Goal: Information Seeking & Learning: Learn about a topic

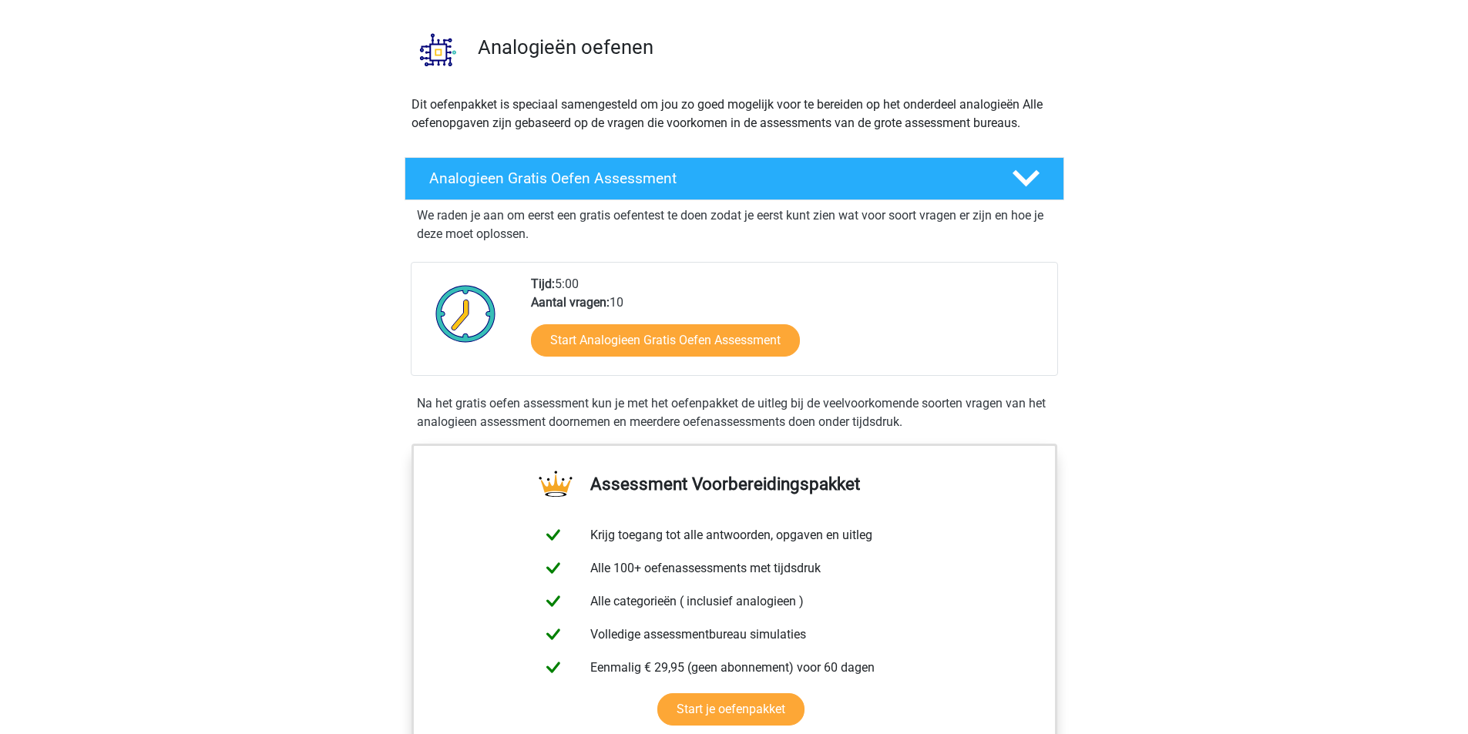
scroll to position [77, 0]
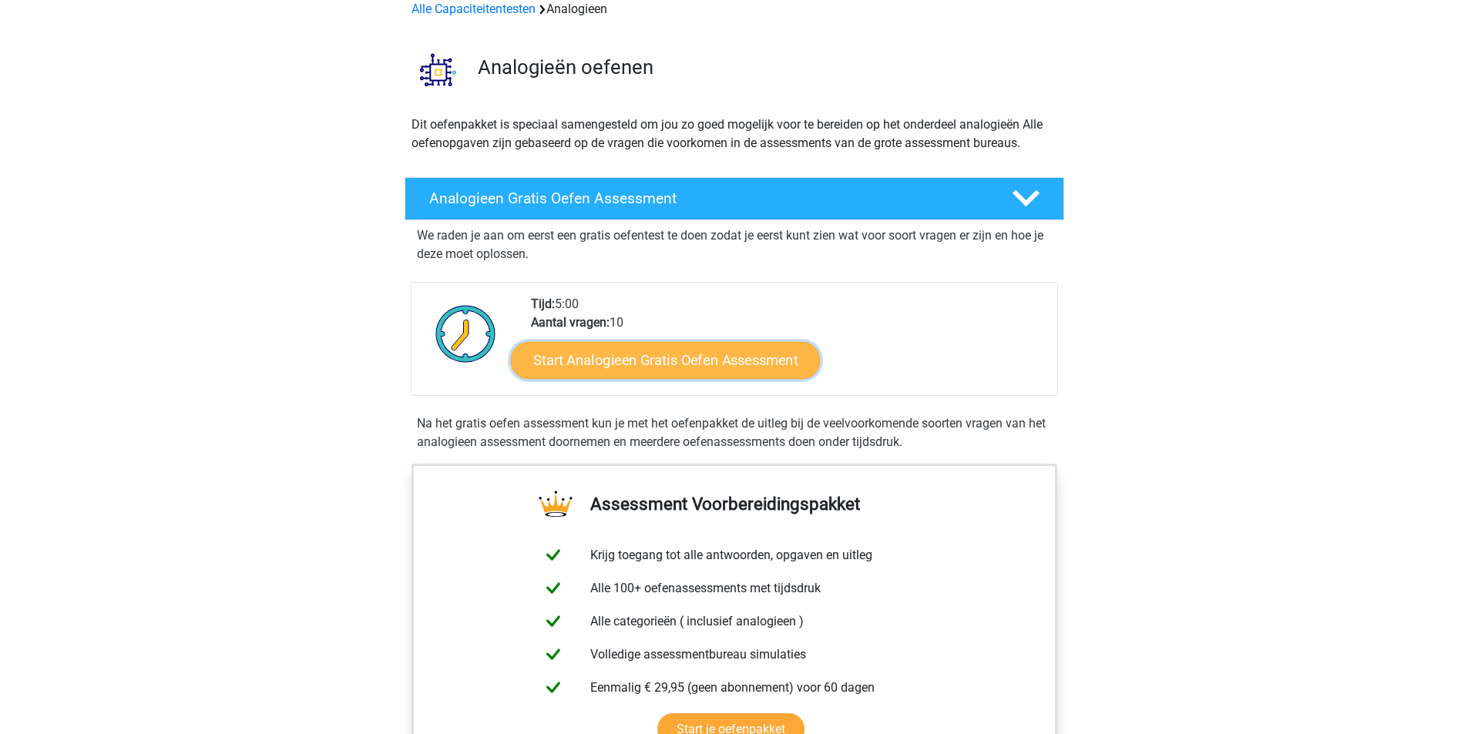
click at [690, 357] on link "Start Analogieen Gratis Oefen Assessment" at bounding box center [665, 359] width 309 height 37
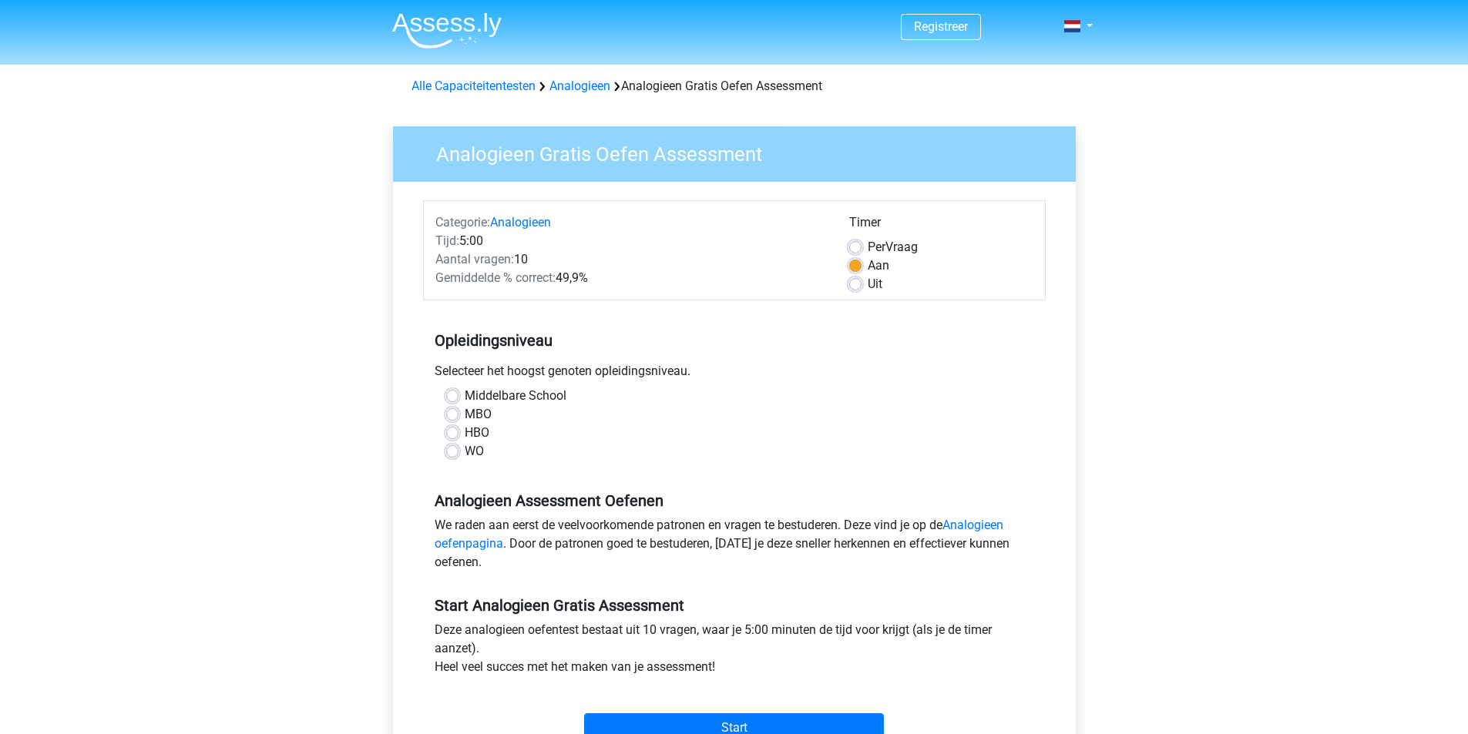
click at [465, 451] on label "WO" at bounding box center [474, 451] width 19 height 18
click at [446, 451] on input "WO" at bounding box center [452, 449] width 12 height 15
radio input "true"
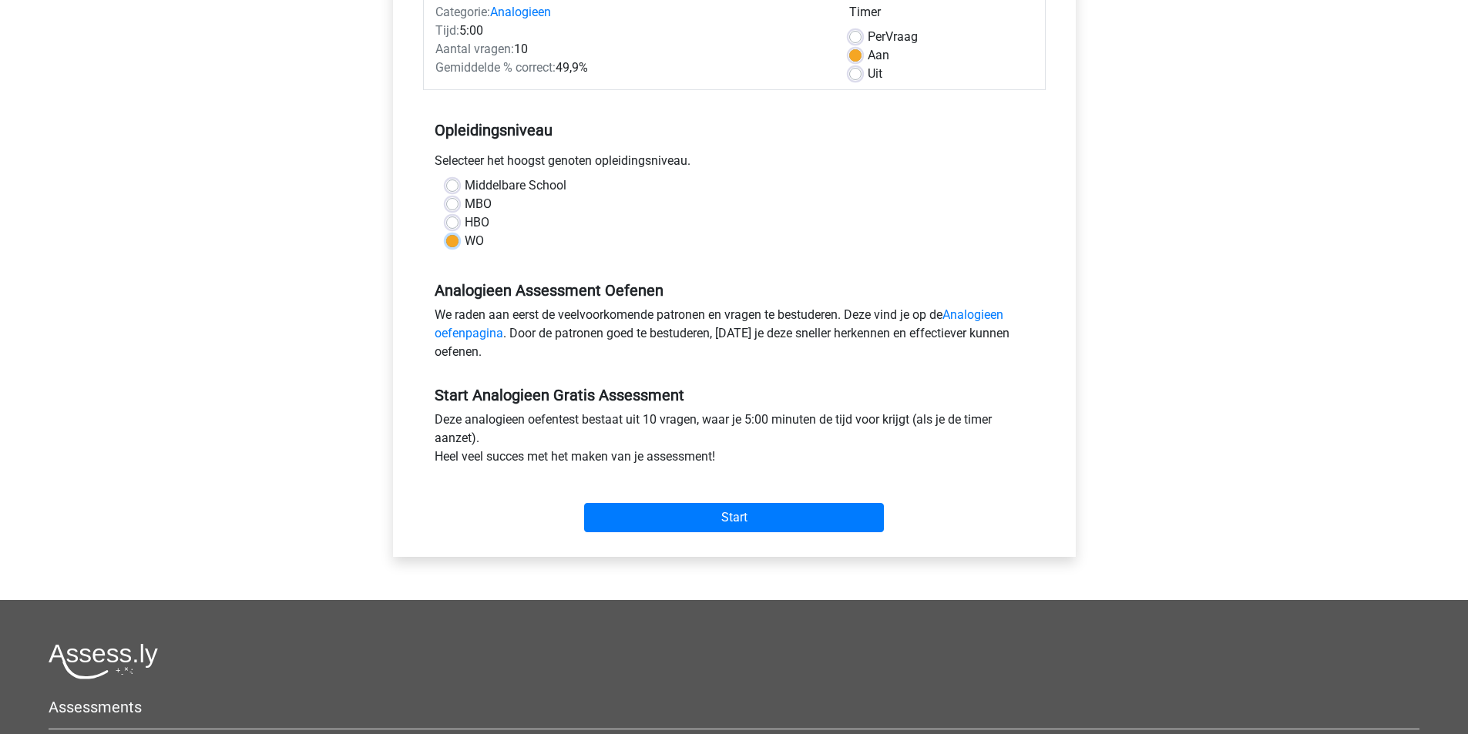
scroll to position [308, 0]
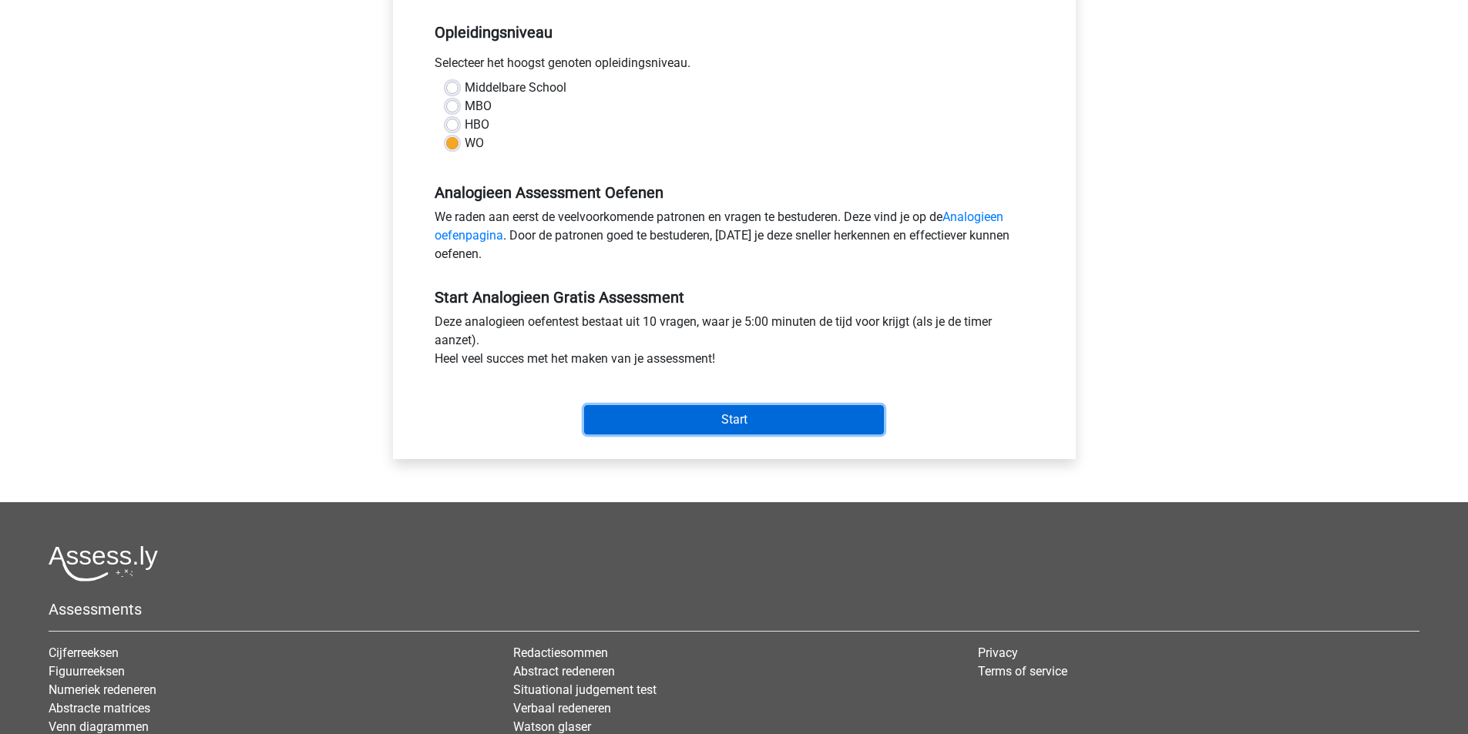
click at [676, 422] on input "Start" at bounding box center [734, 419] width 300 height 29
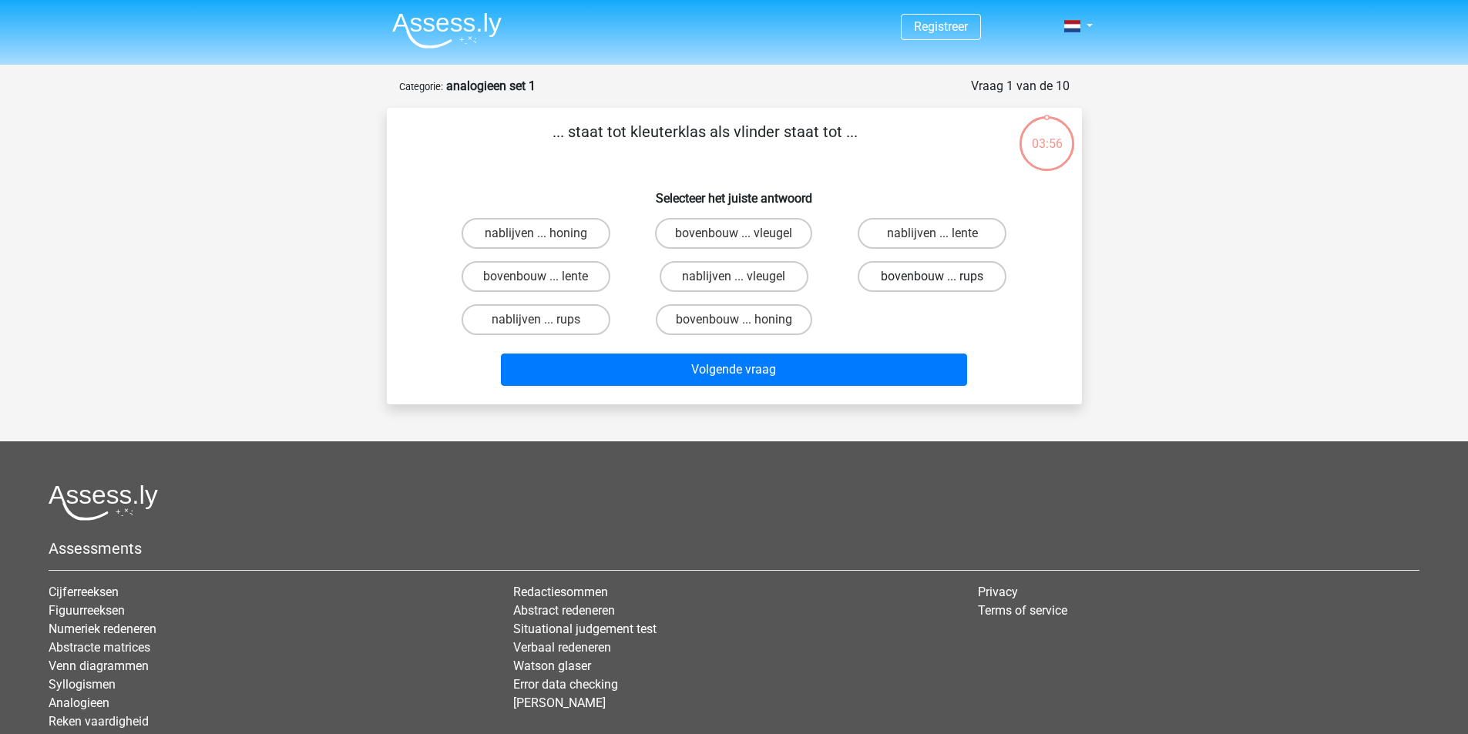
click at [912, 271] on label "bovenbouw ... rups" at bounding box center [932, 276] width 149 height 31
click at [932, 277] on input "bovenbouw ... rups" at bounding box center [937, 282] width 10 height 10
radio input "true"
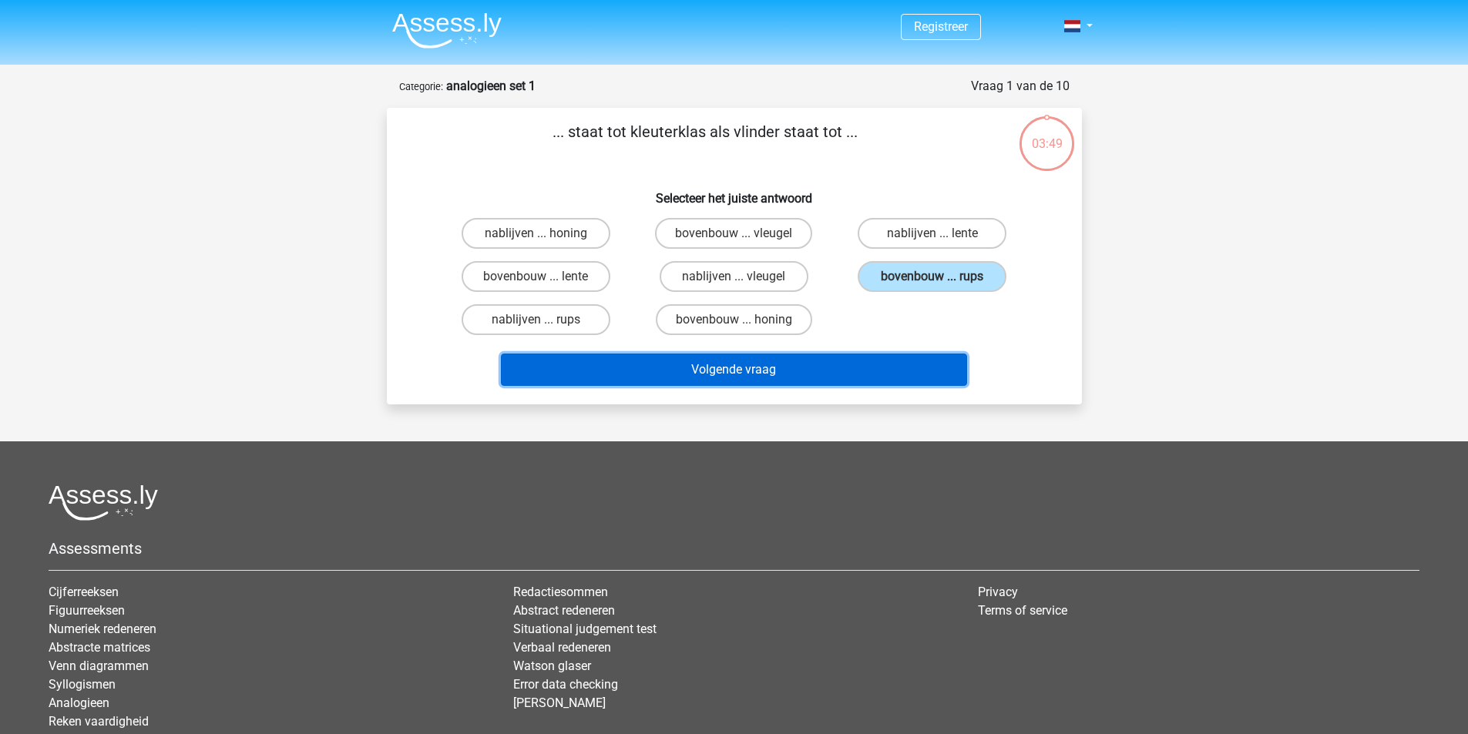
click at [803, 367] on button "Volgende vraag" at bounding box center [734, 370] width 466 height 32
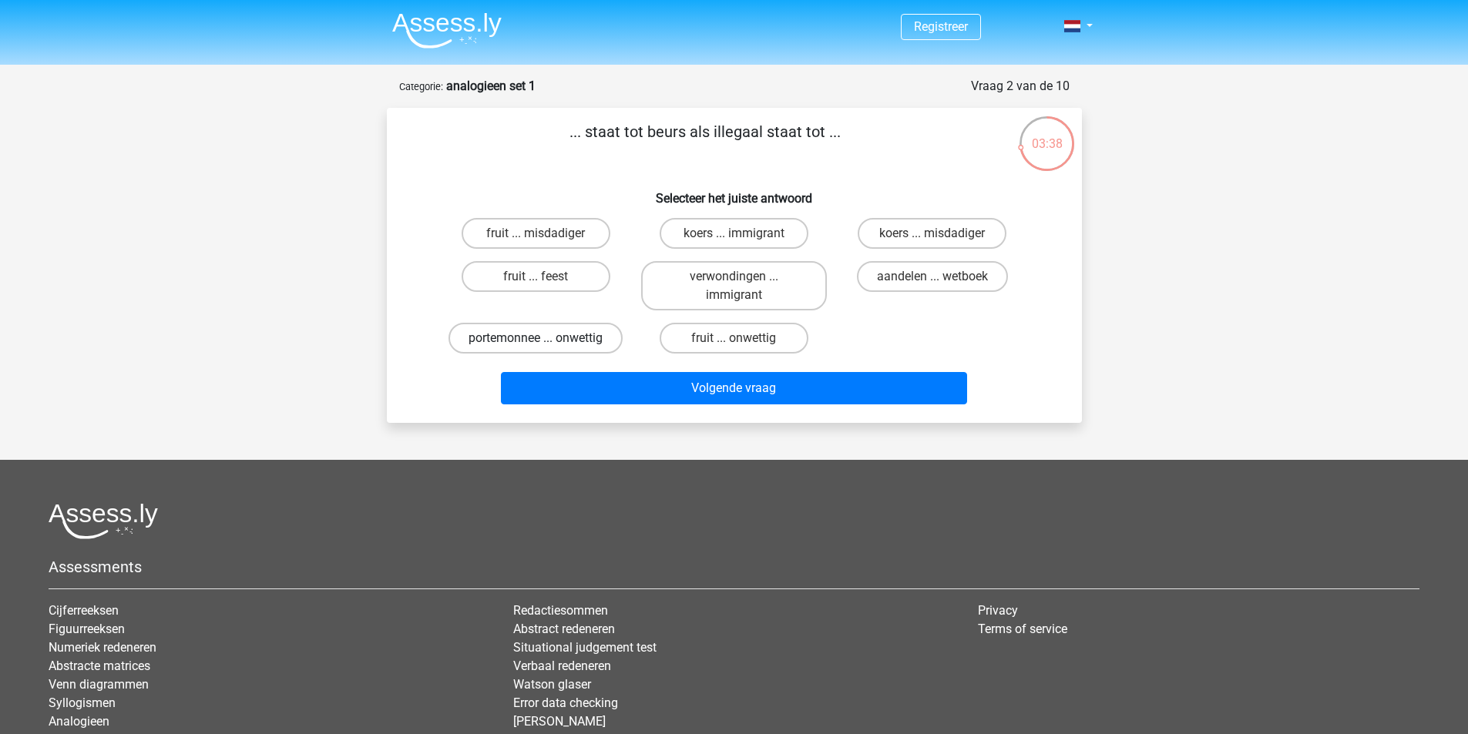
click at [559, 334] on label "portemonnee ... onwettig" at bounding box center [535, 338] width 174 height 31
click at [546, 338] on input "portemonnee ... onwettig" at bounding box center [541, 343] width 10 height 10
radio input "true"
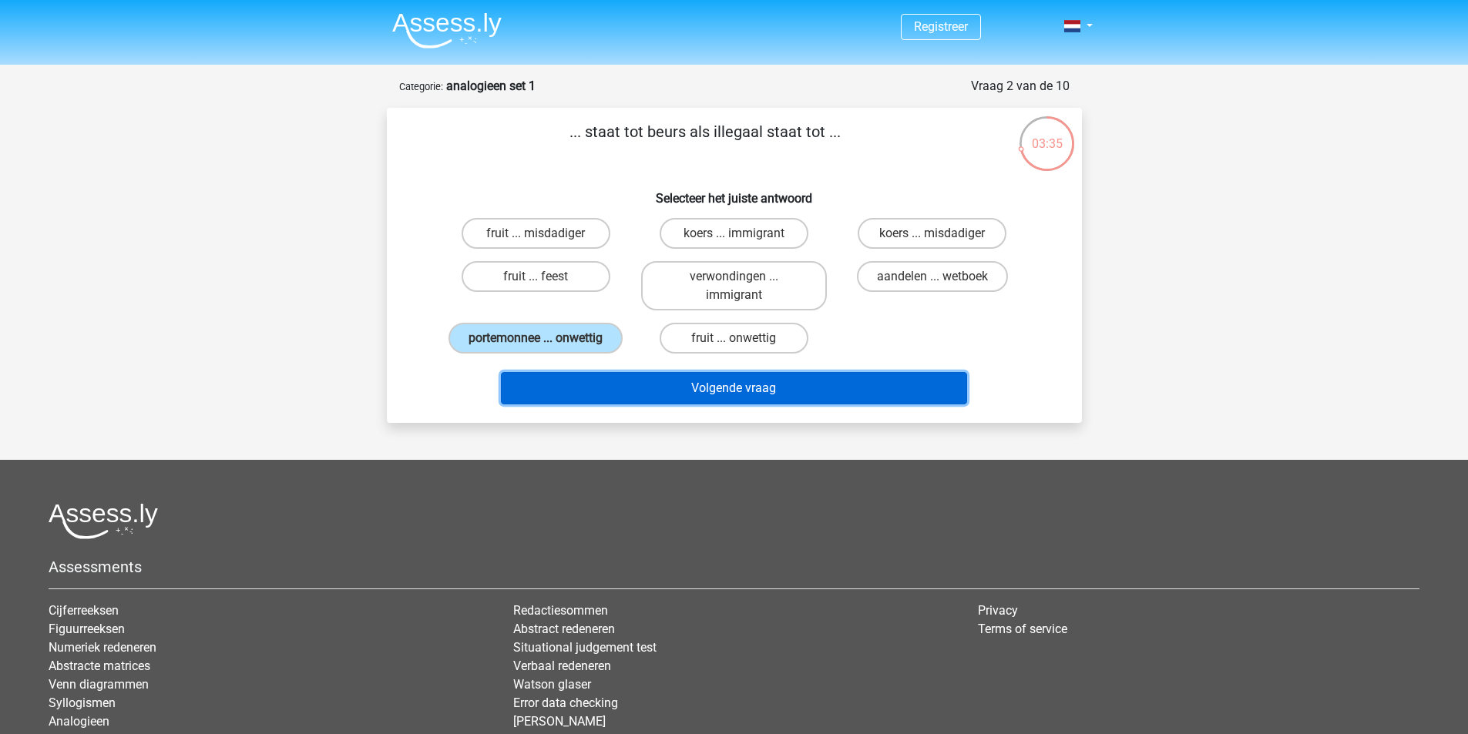
click at [609, 381] on button "Volgende vraag" at bounding box center [734, 388] width 466 height 32
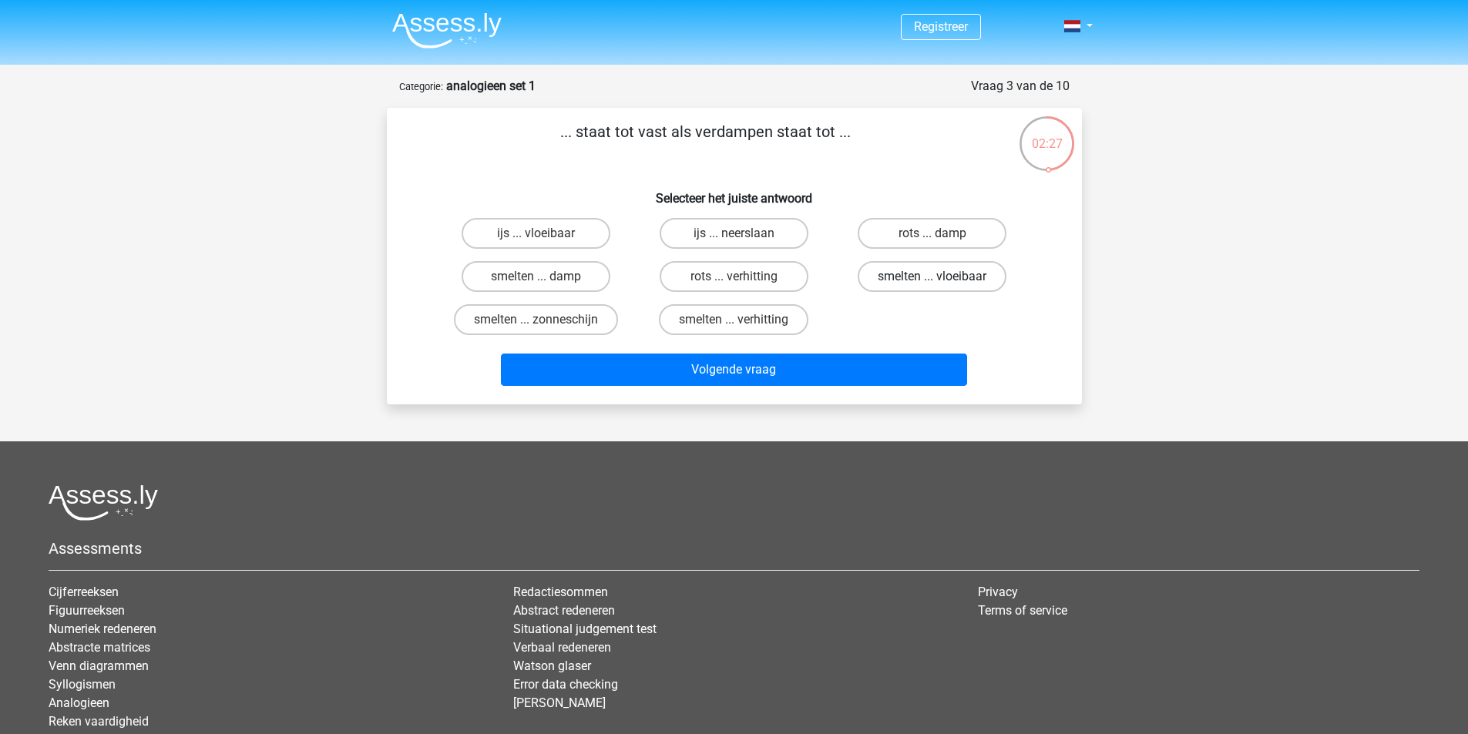
click at [916, 281] on label "smelten ... vloeibaar" at bounding box center [932, 276] width 149 height 31
click at [932, 281] on input "smelten ... vloeibaar" at bounding box center [937, 282] width 10 height 10
radio input "true"
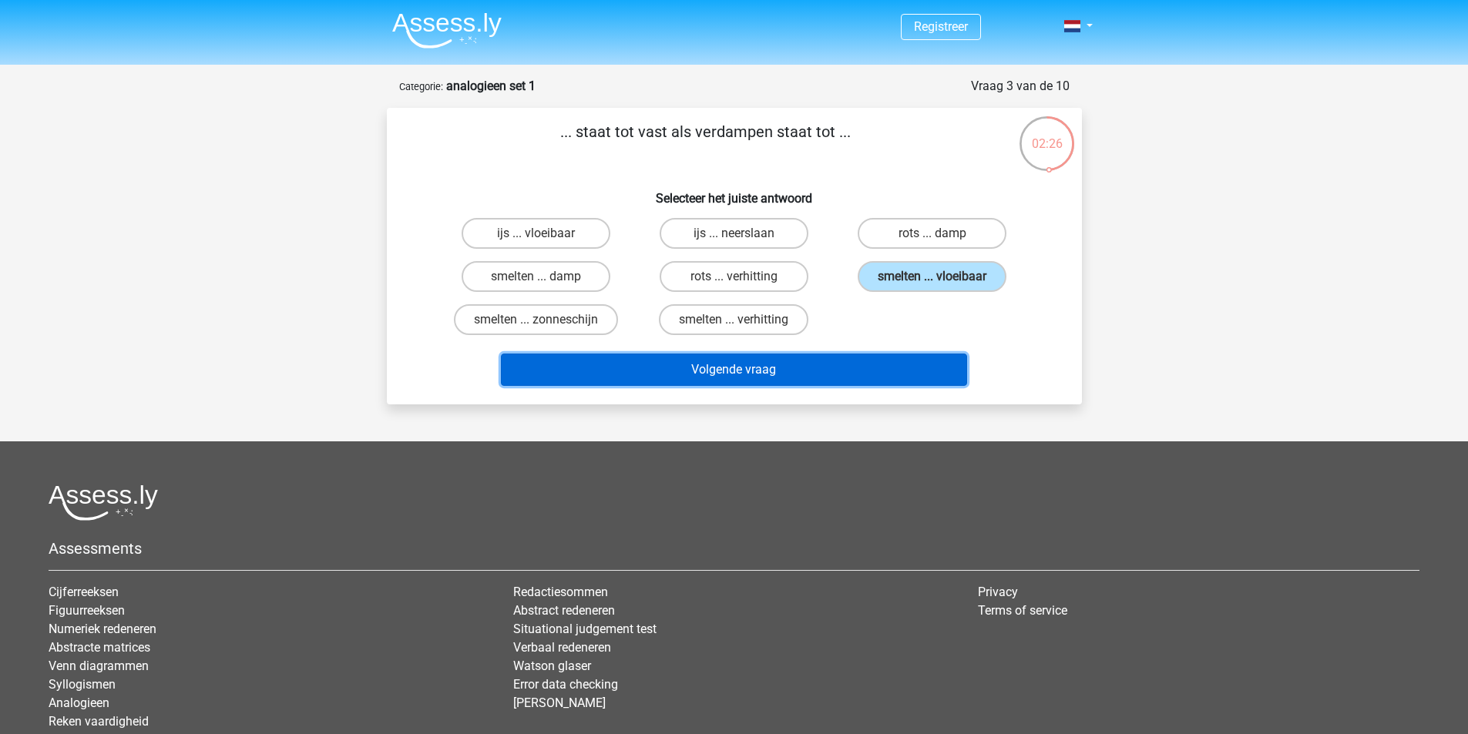
click at [882, 376] on button "Volgende vraag" at bounding box center [734, 370] width 466 height 32
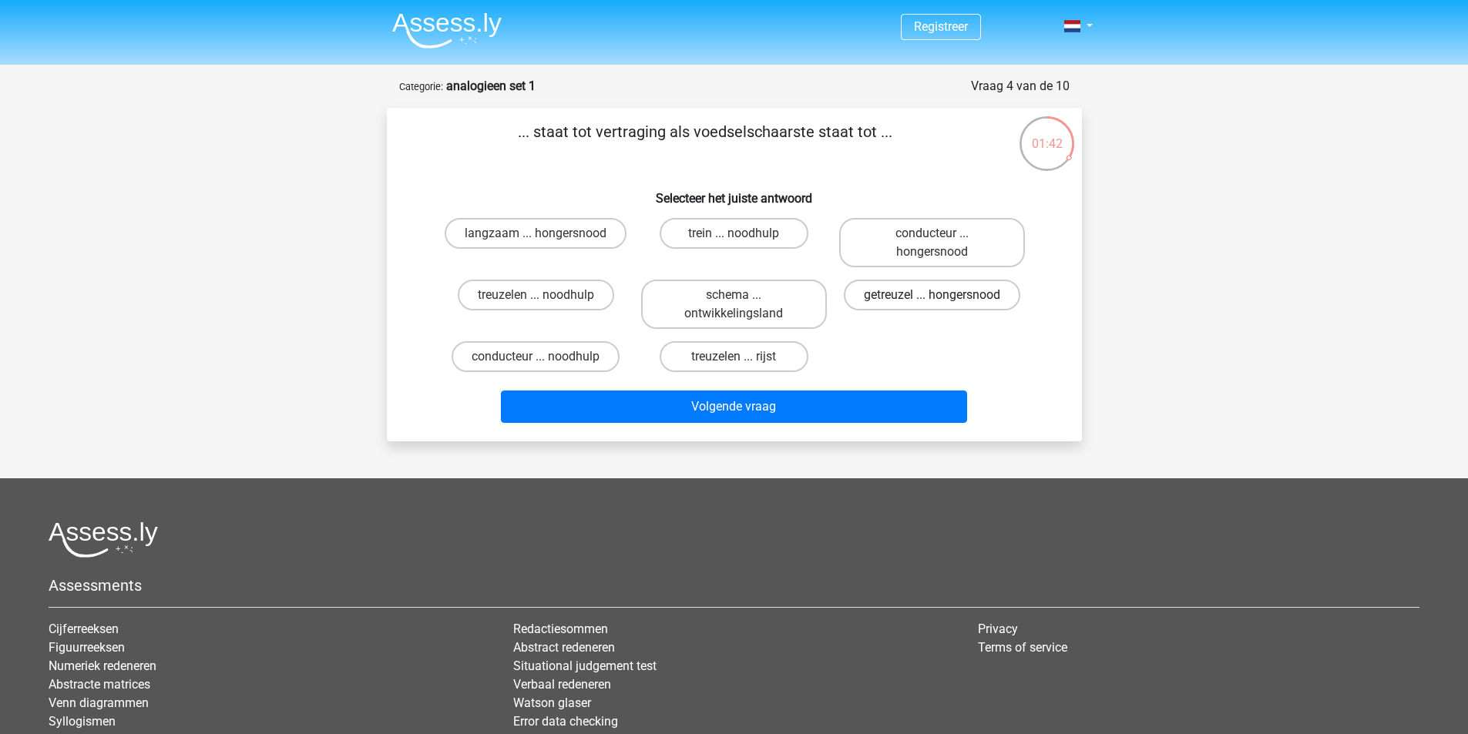
click at [975, 293] on label "getreuzel ... hongersnood" at bounding box center [932, 295] width 176 height 31
click at [942, 295] on input "getreuzel ... hongersnood" at bounding box center [937, 300] width 10 height 10
radio input "true"
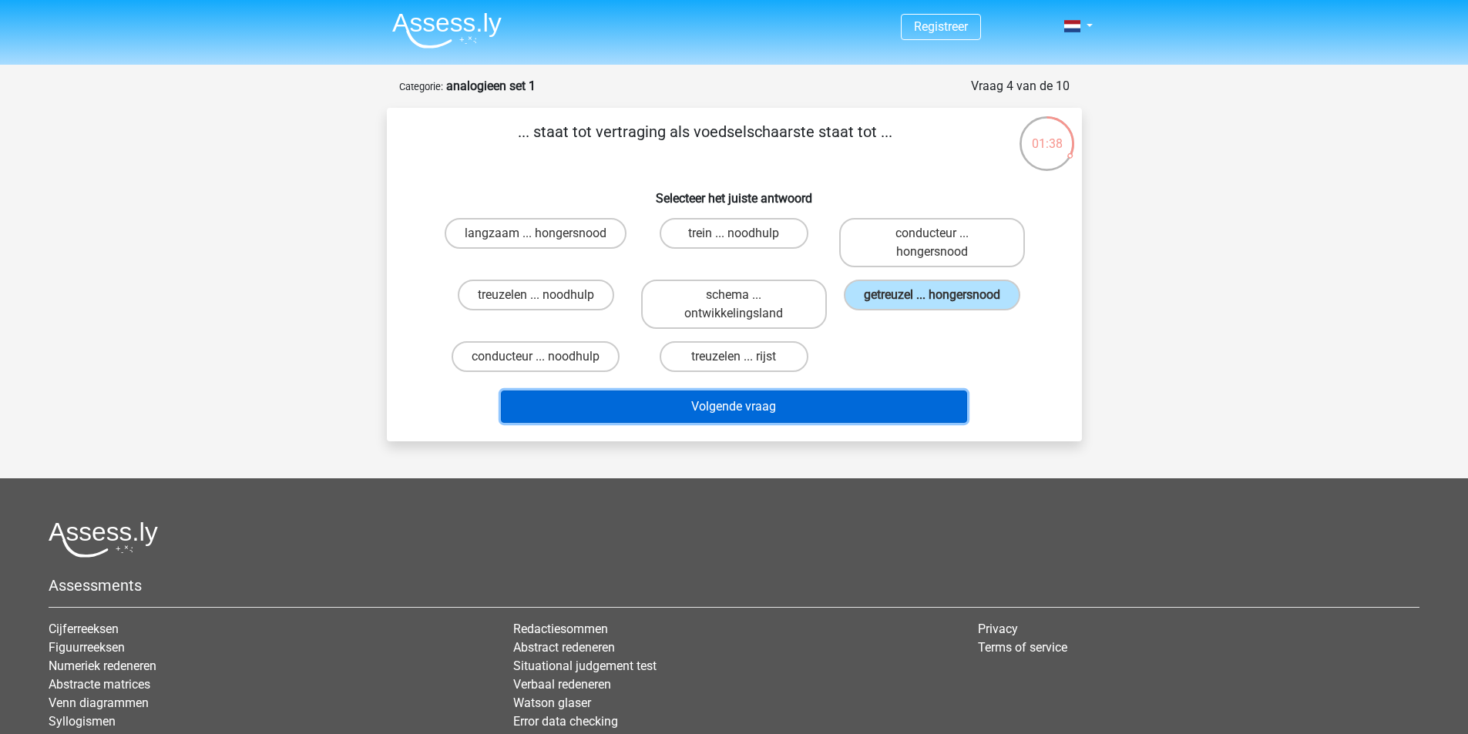
click at [805, 408] on button "Volgende vraag" at bounding box center [734, 407] width 466 height 32
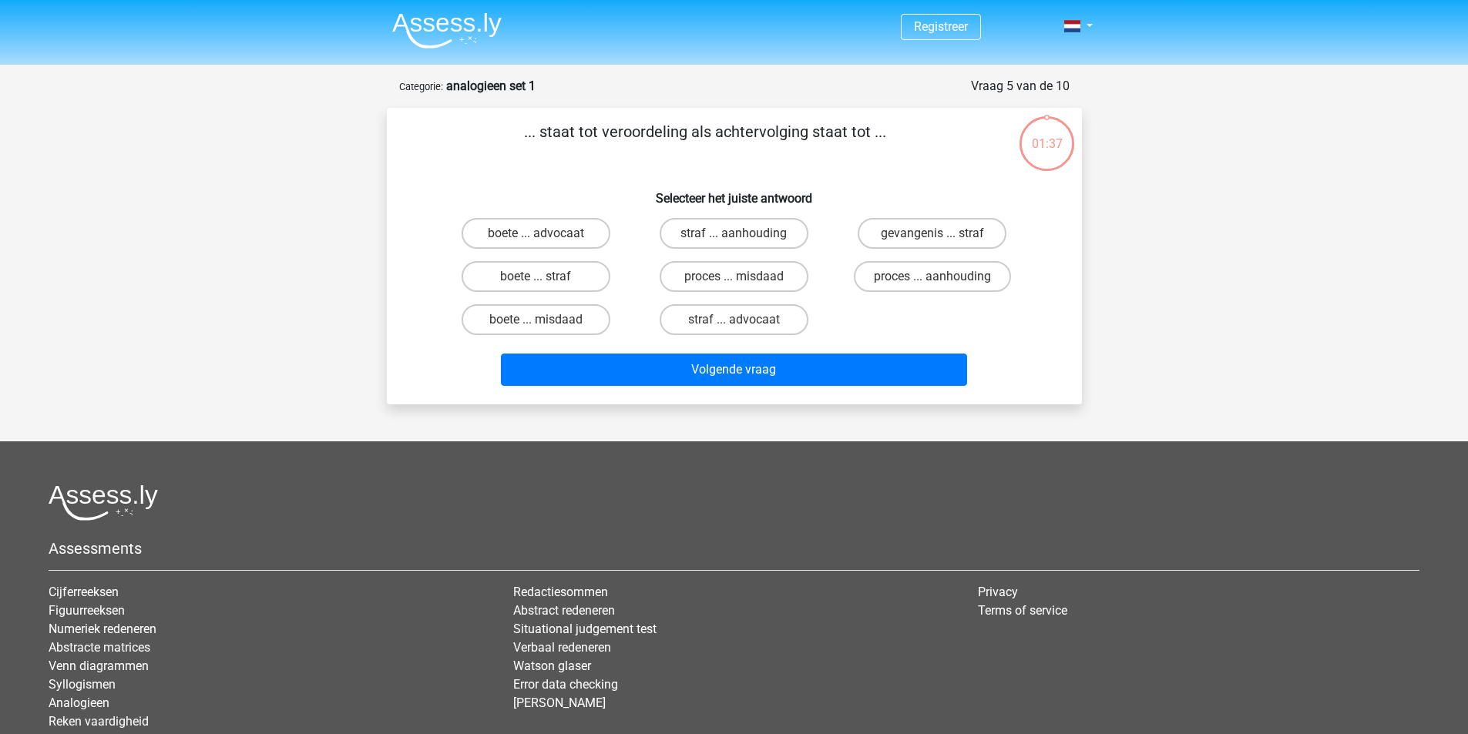
scroll to position [77, 0]
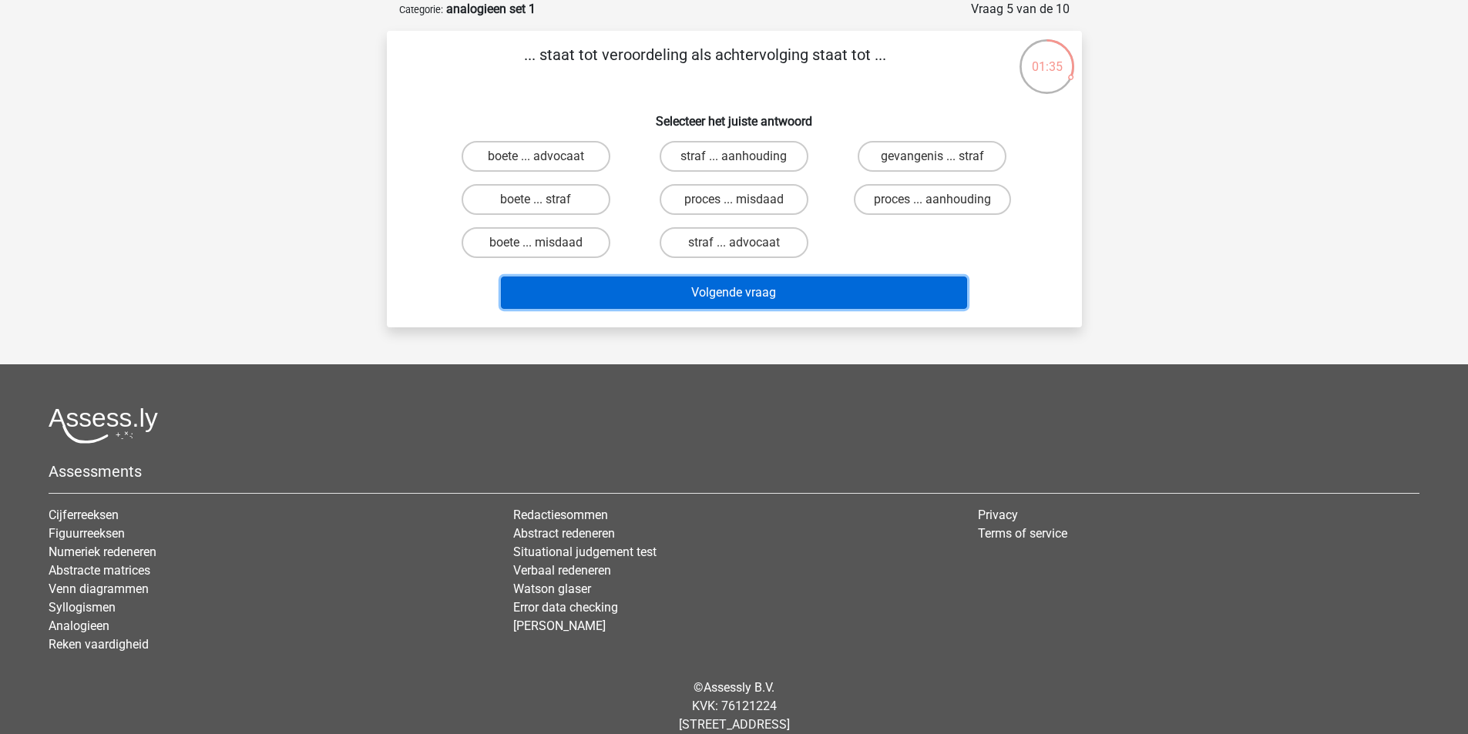
click at [789, 281] on button "Volgende vraag" at bounding box center [734, 293] width 466 height 32
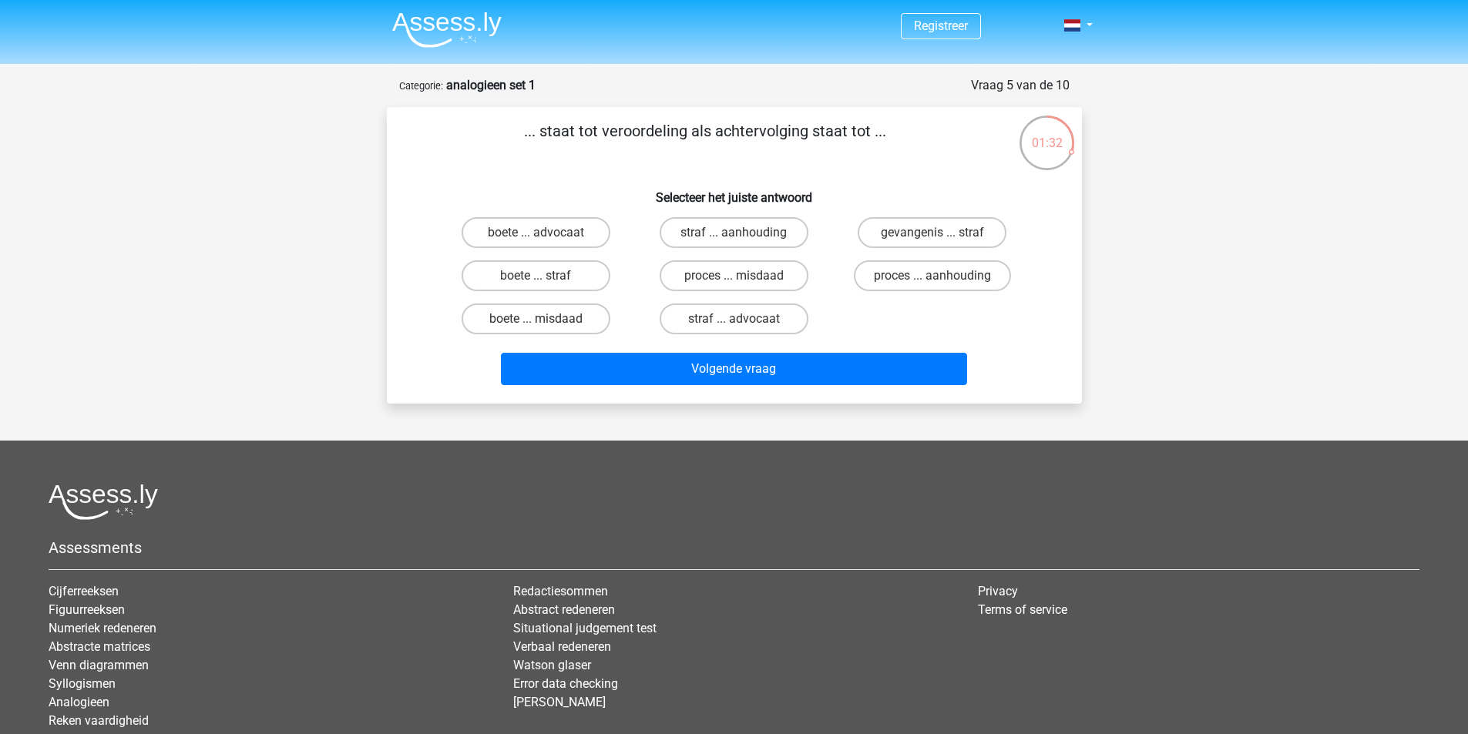
scroll to position [0, 0]
click at [1193, 296] on div "Registreer Nederlands English" at bounding box center [734, 424] width 1468 height 848
click at [756, 232] on label "straf ... aanhouding" at bounding box center [734, 233] width 149 height 31
click at [744, 233] on input "straf ... aanhouding" at bounding box center [739, 238] width 10 height 10
radio input "true"
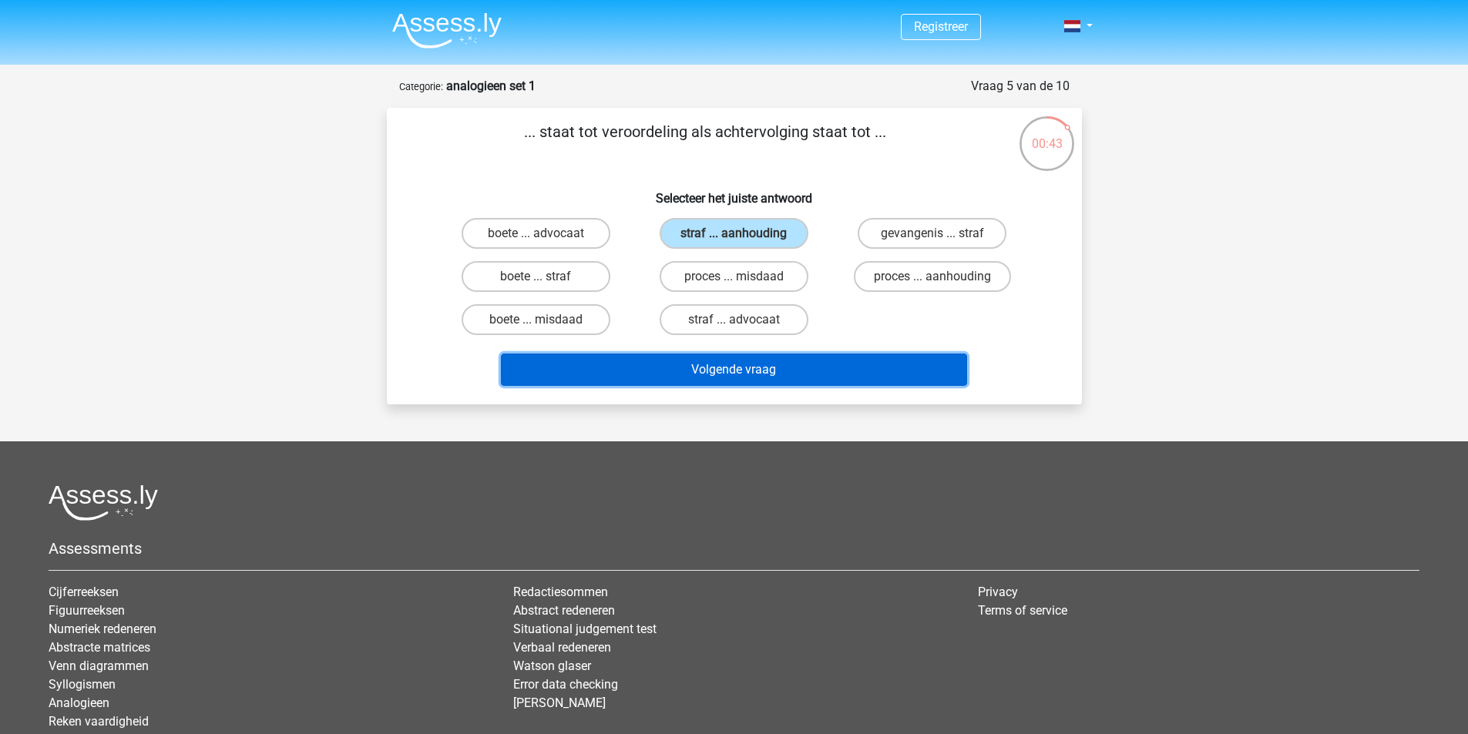
click at [760, 357] on button "Volgende vraag" at bounding box center [734, 370] width 466 height 32
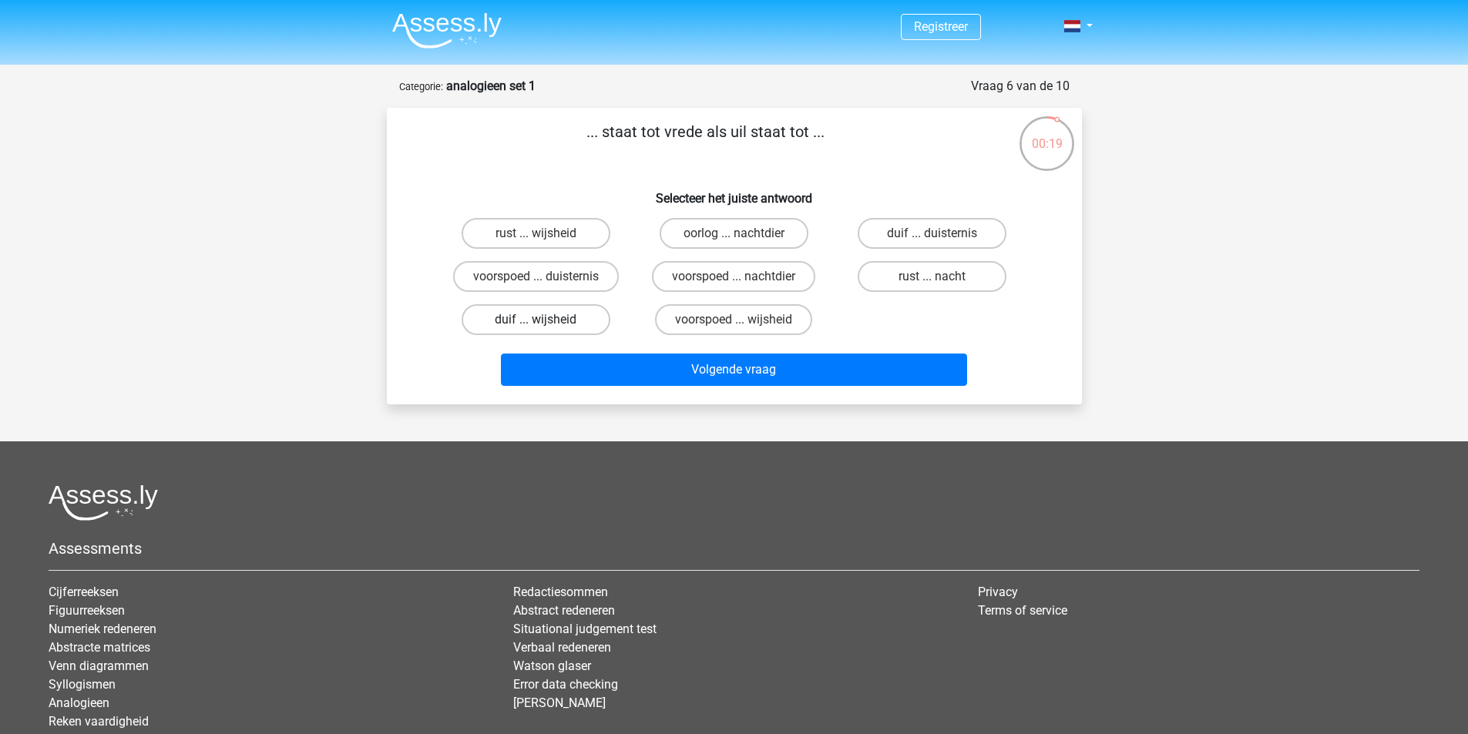
click at [522, 320] on label "duif ... wijsheid" at bounding box center [536, 319] width 149 height 31
click at [536, 320] on input "duif ... wijsheid" at bounding box center [541, 325] width 10 height 10
radio input "true"
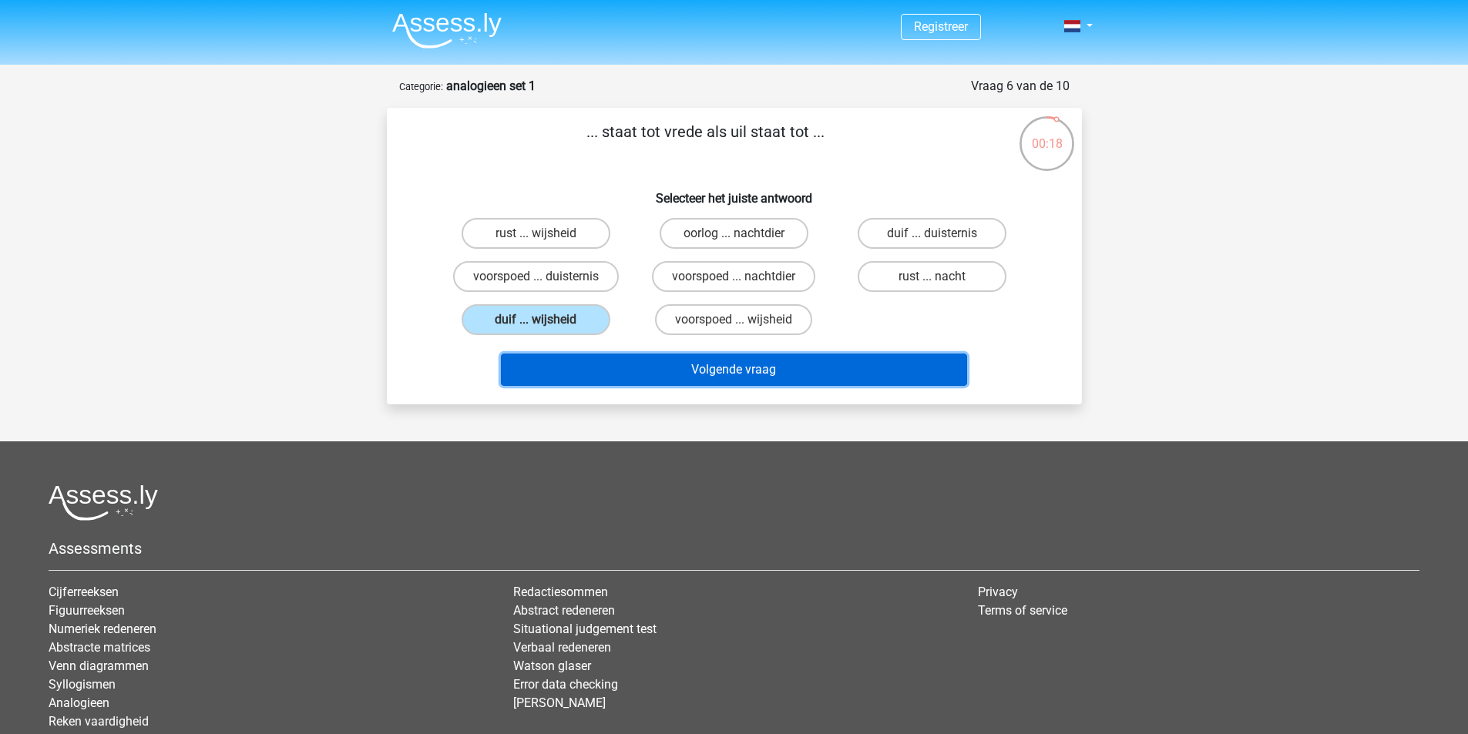
click at [735, 360] on button "Volgende vraag" at bounding box center [734, 370] width 466 height 32
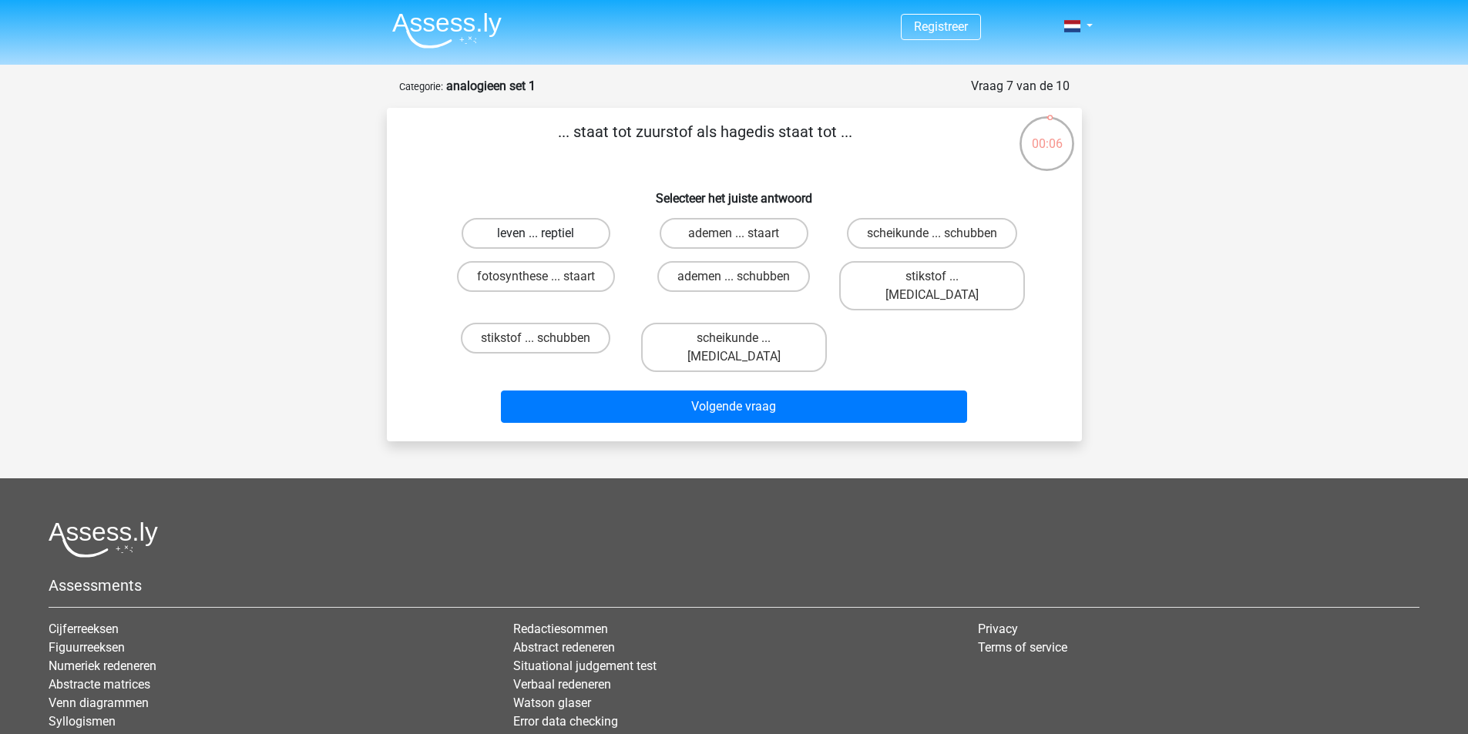
click at [559, 225] on label "leven ... reptiel" at bounding box center [536, 233] width 149 height 31
click at [546, 233] on input "leven ... reptiel" at bounding box center [541, 238] width 10 height 10
radio input "true"
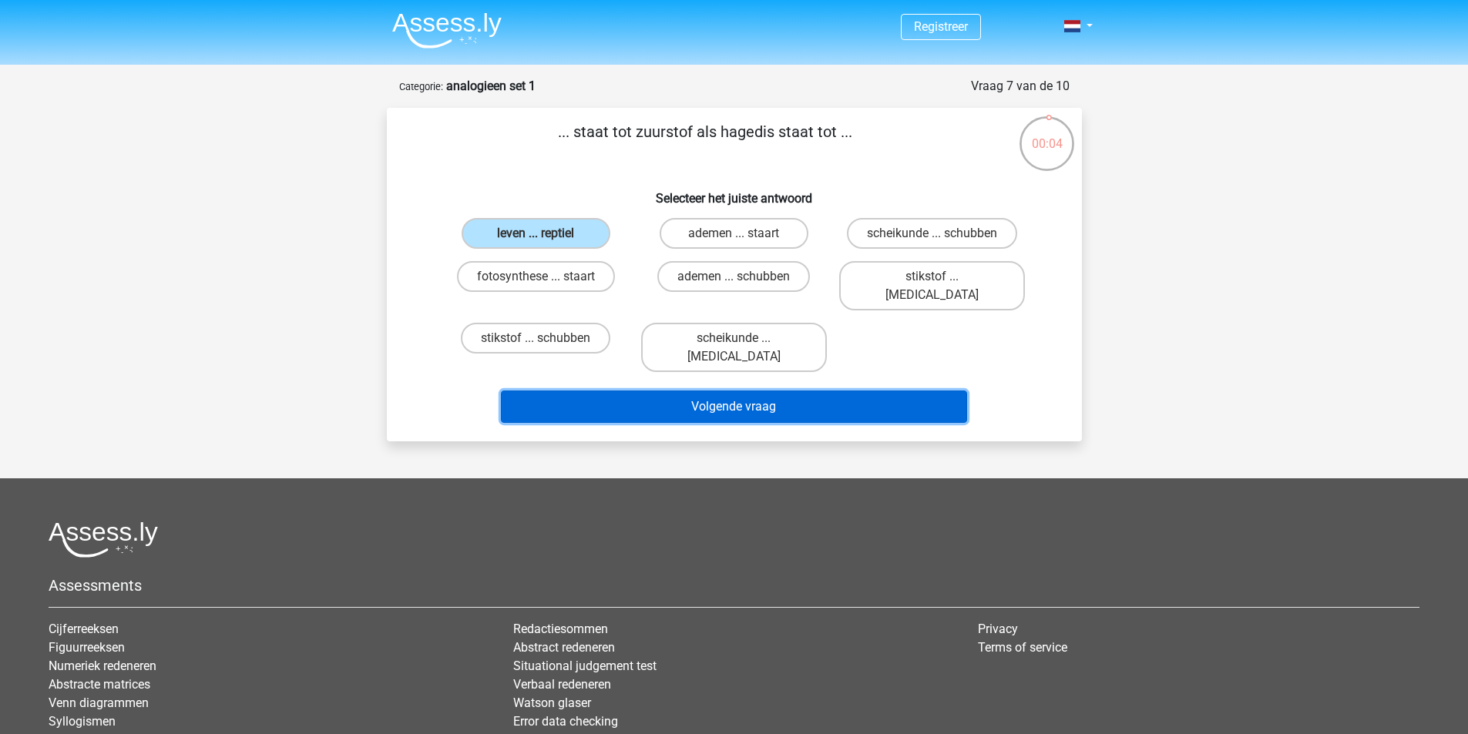
click at [708, 391] on button "Volgende vraag" at bounding box center [734, 407] width 466 height 32
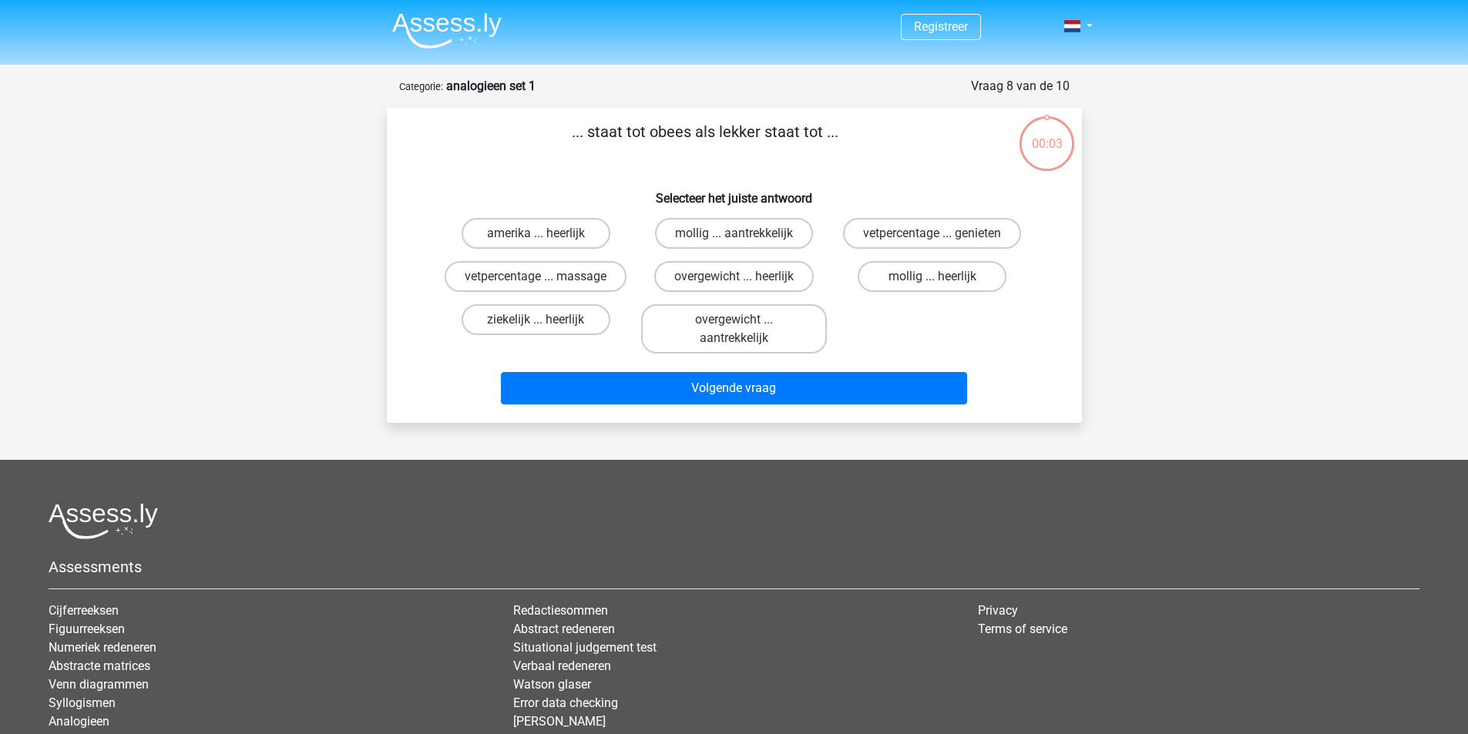
scroll to position [77, 0]
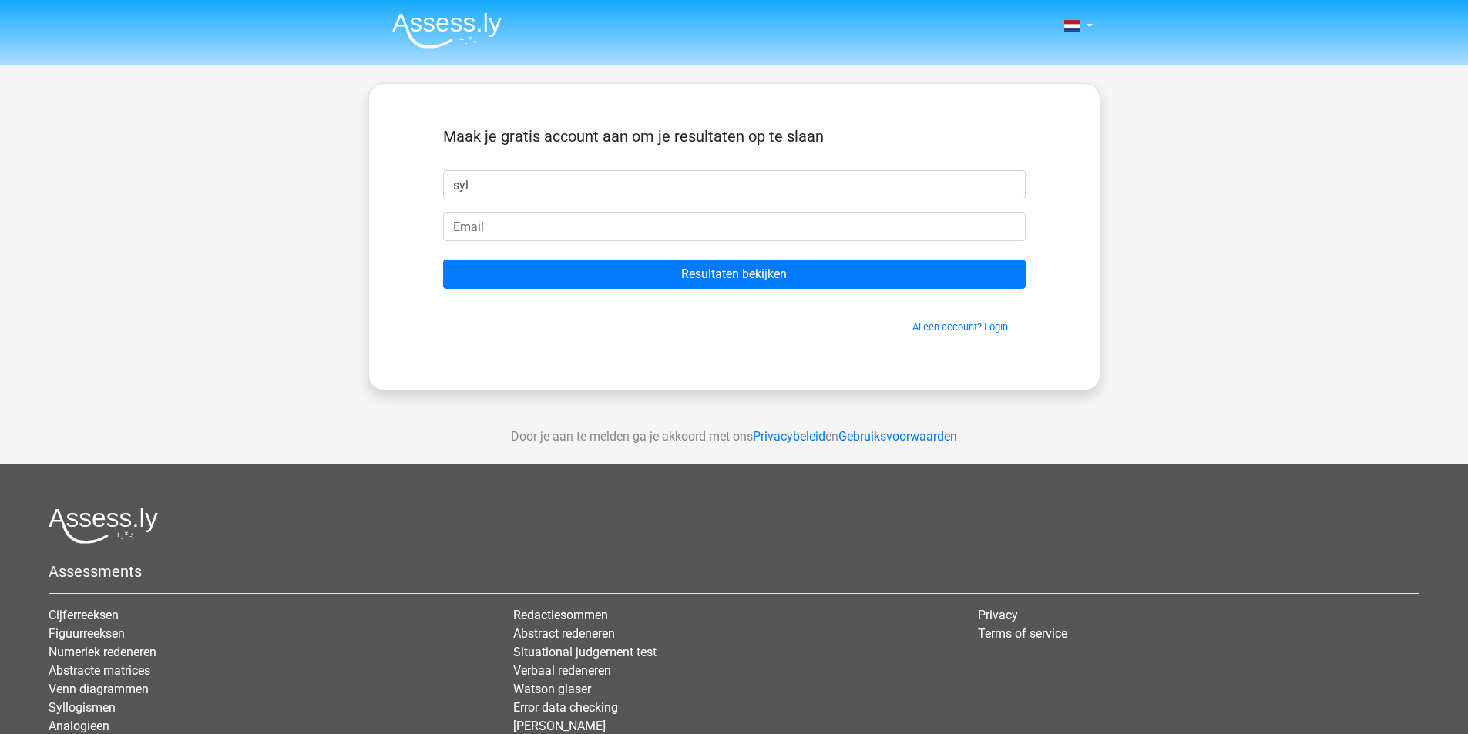
type input "syl"
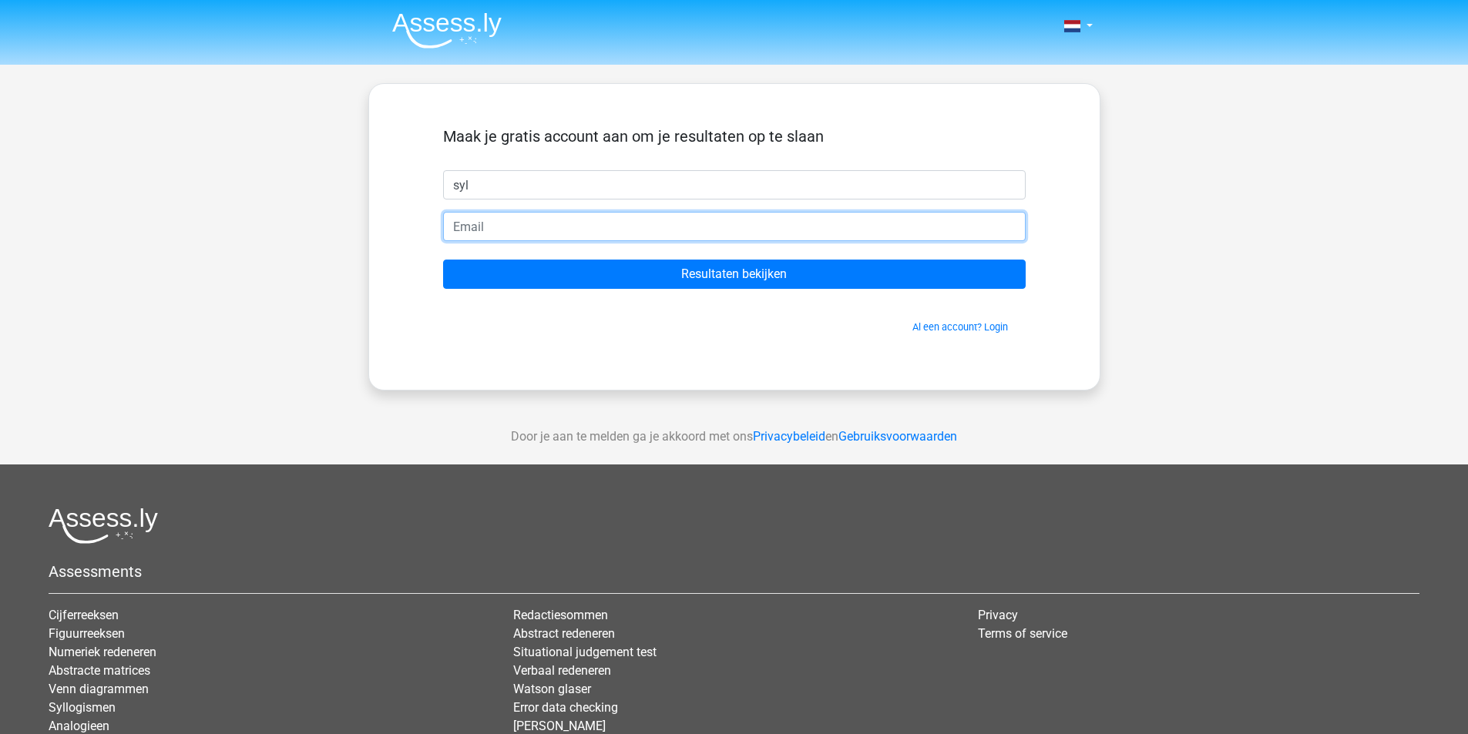
click at [524, 223] on input "email" at bounding box center [734, 226] width 583 height 29
type input "[EMAIL_ADDRESS][DOMAIN_NAME]"
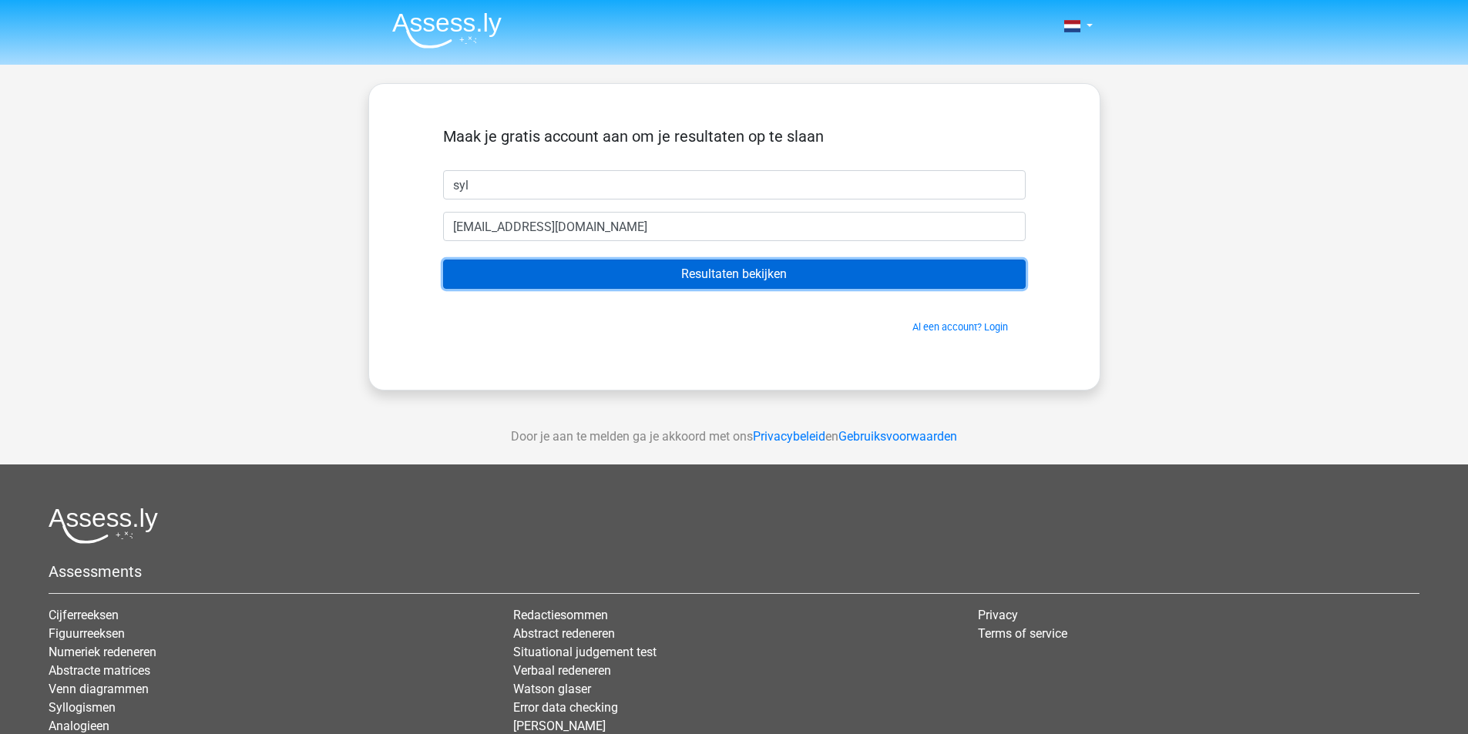
click at [637, 274] on input "Resultaten bekijken" at bounding box center [734, 274] width 583 height 29
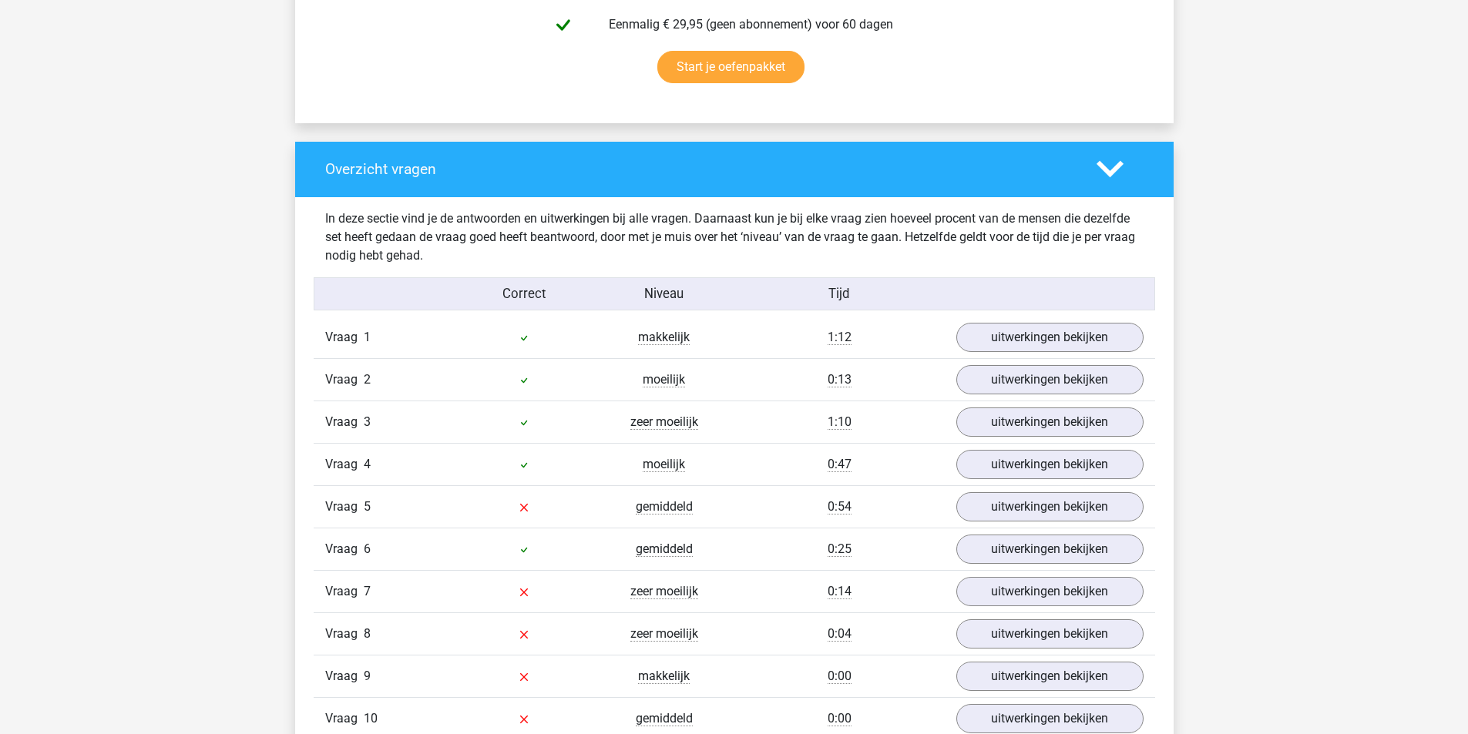
scroll to position [1079, 0]
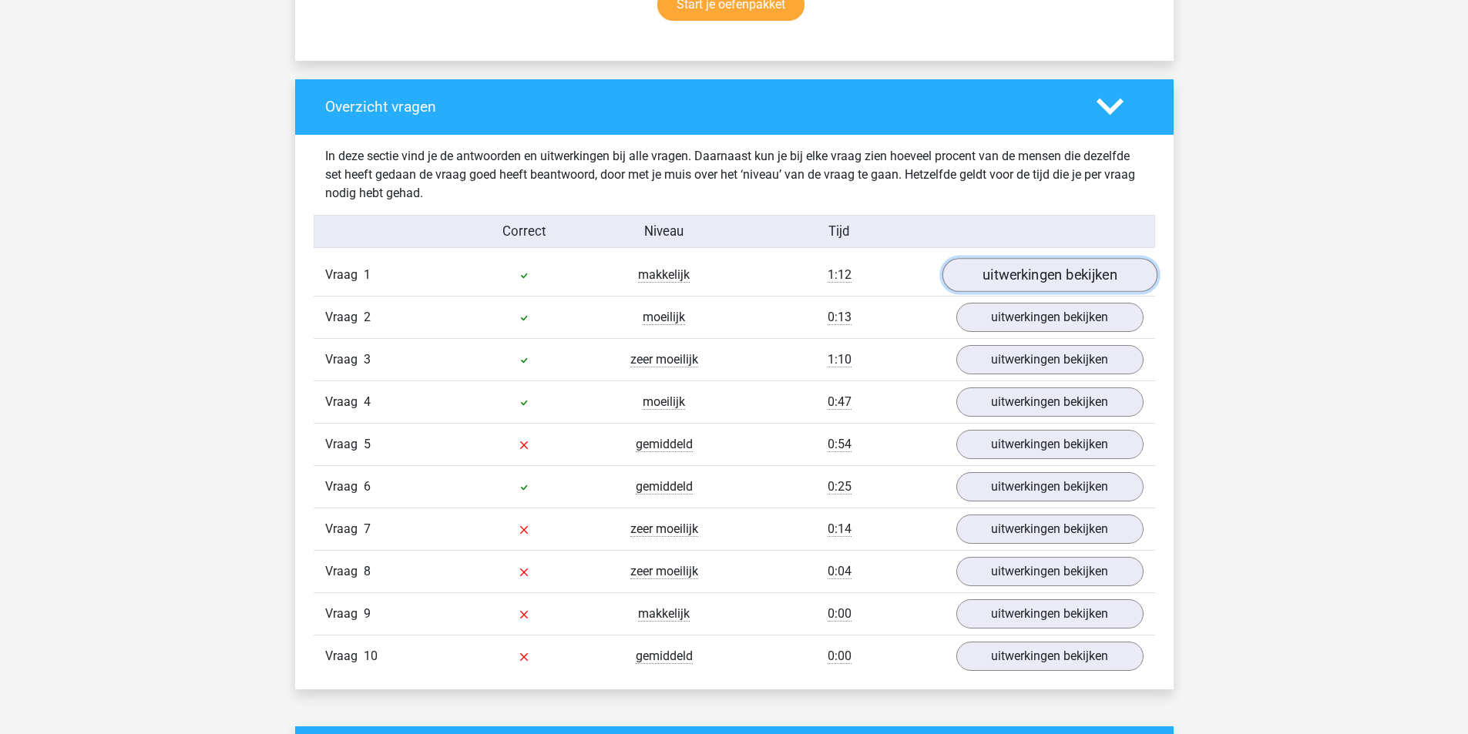
click at [1083, 268] on link "uitwerkingen bekijken" at bounding box center [1049, 275] width 215 height 34
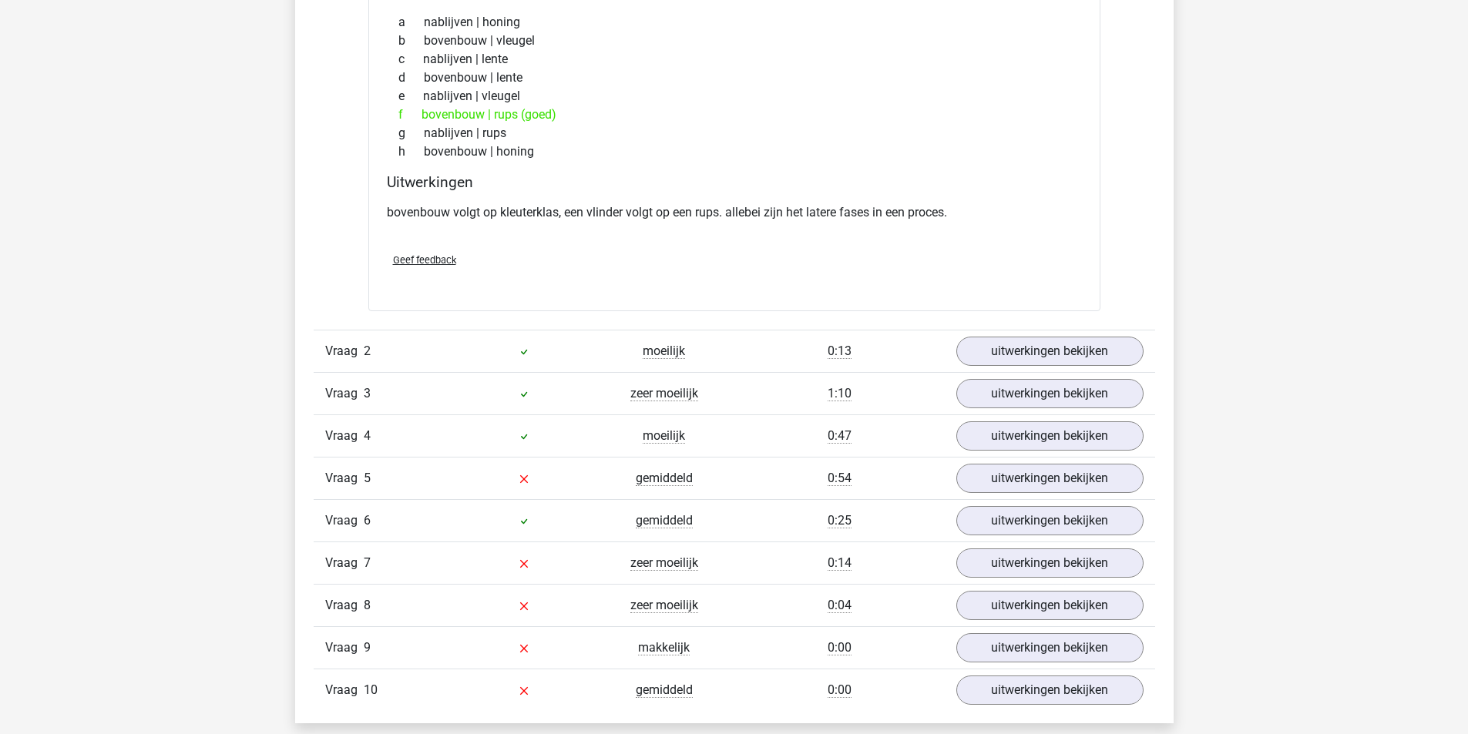
scroll to position [1464, 0]
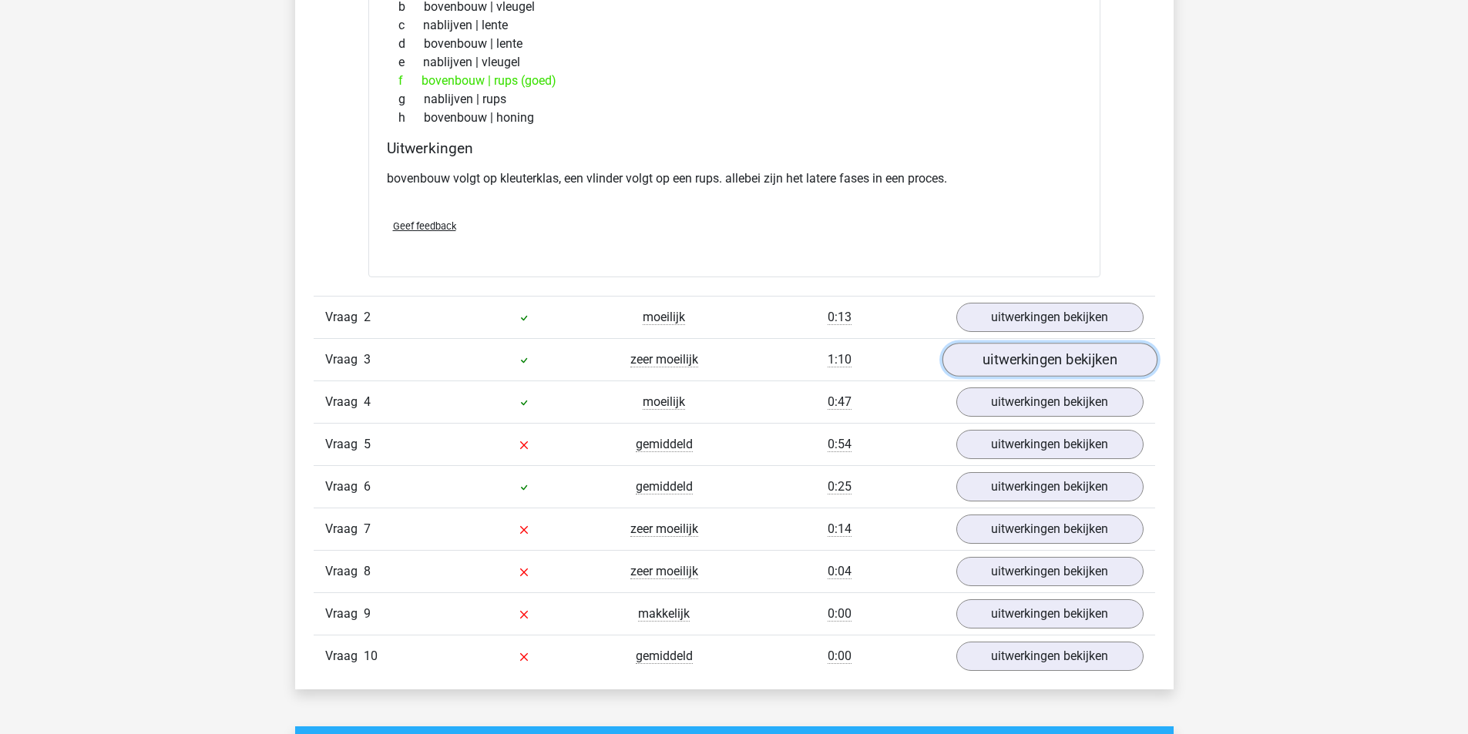
click at [1041, 361] on link "uitwerkingen bekijken" at bounding box center [1049, 360] width 215 height 34
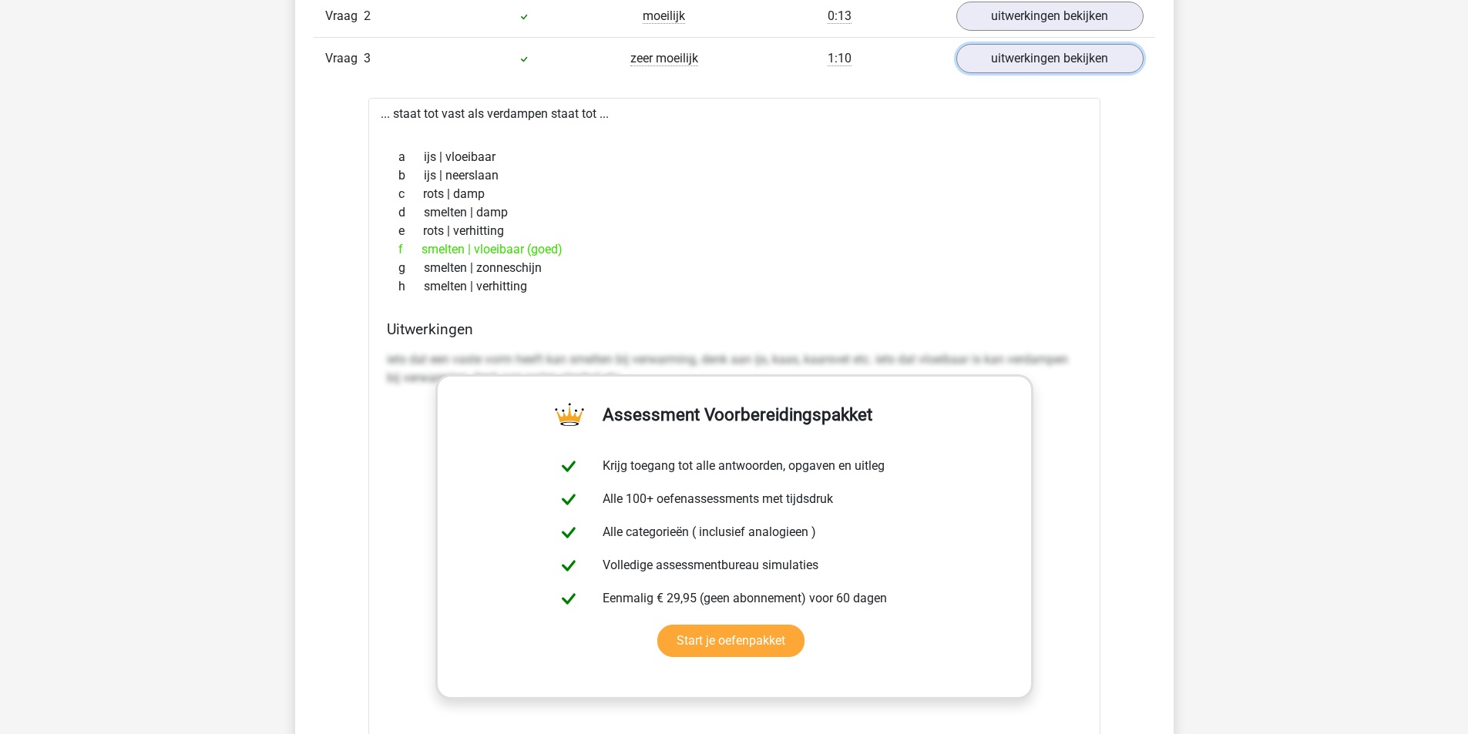
scroll to position [1772, 0]
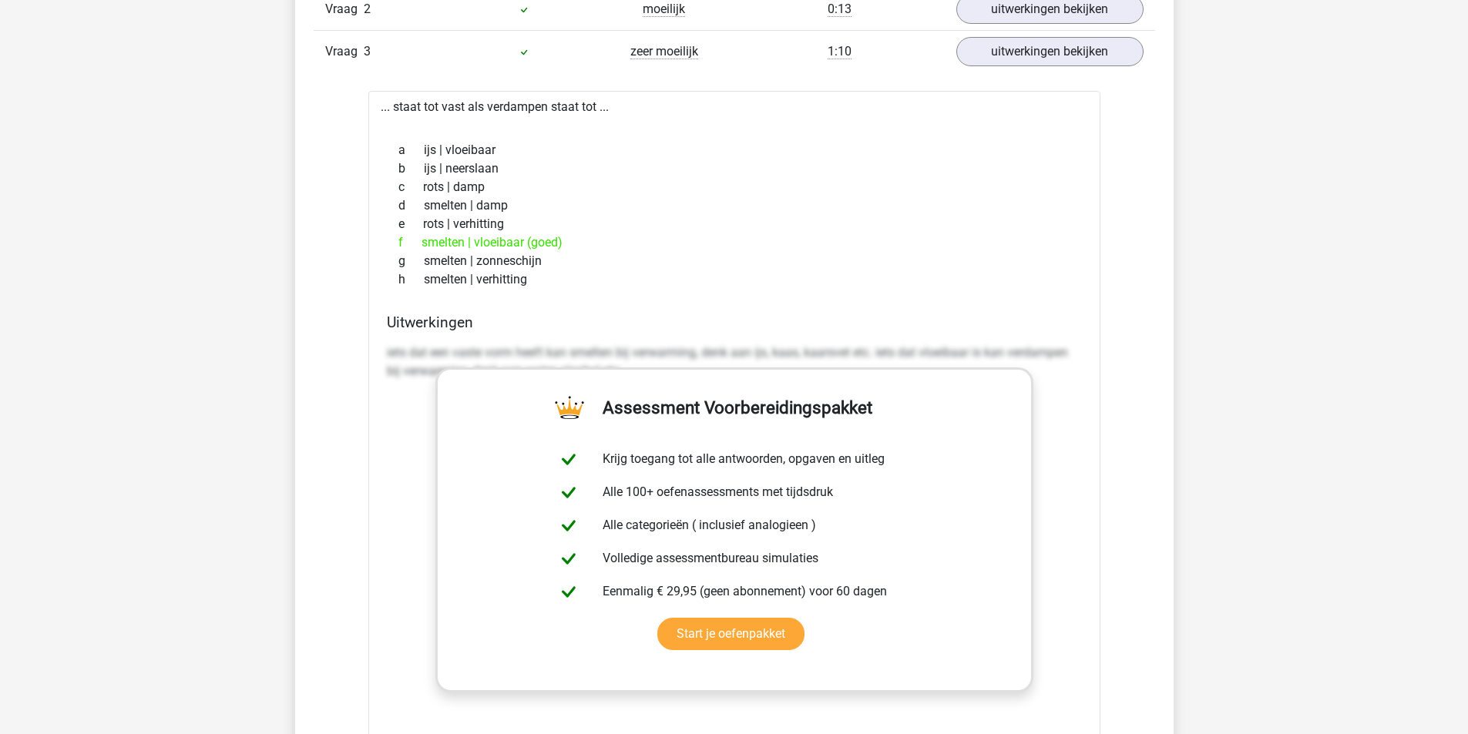
click at [1097, 439] on div "... staat tot vast als verdampen staat tot ... a ijs | vloeibaar b ijs | neersl…" at bounding box center [734, 481] width 732 height 780
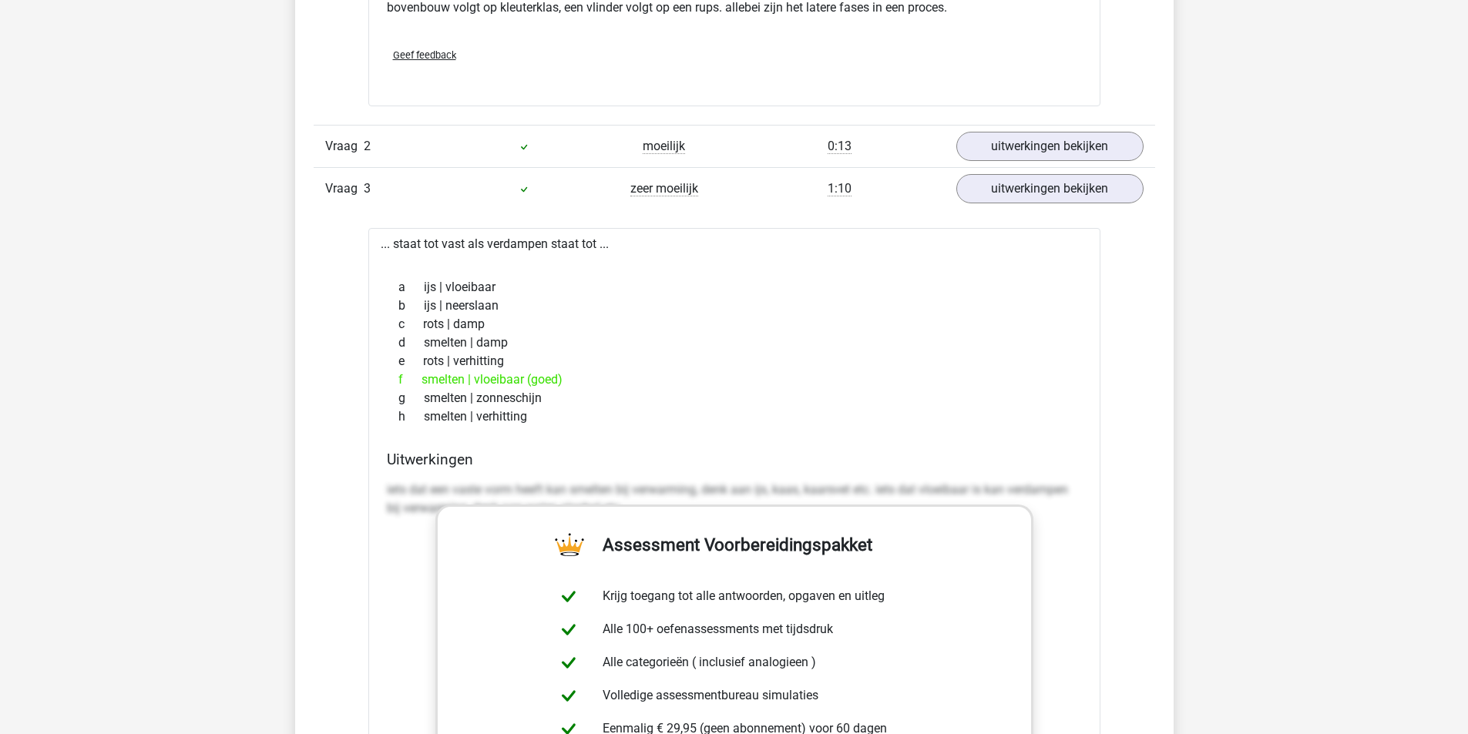
scroll to position [1618, 0]
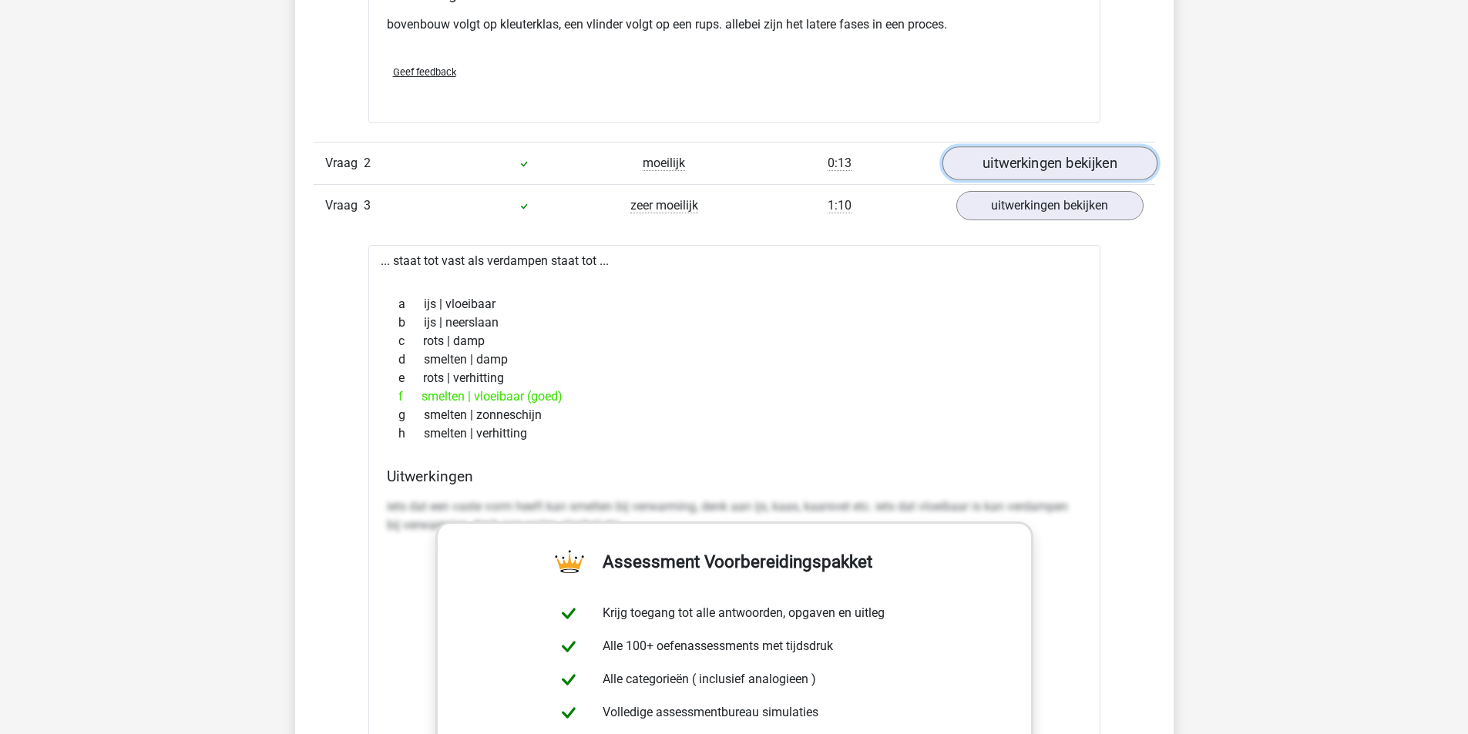
click at [1083, 151] on link "uitwerkingen bekijken" at bounding box center [1049, 163] width 215 height 34
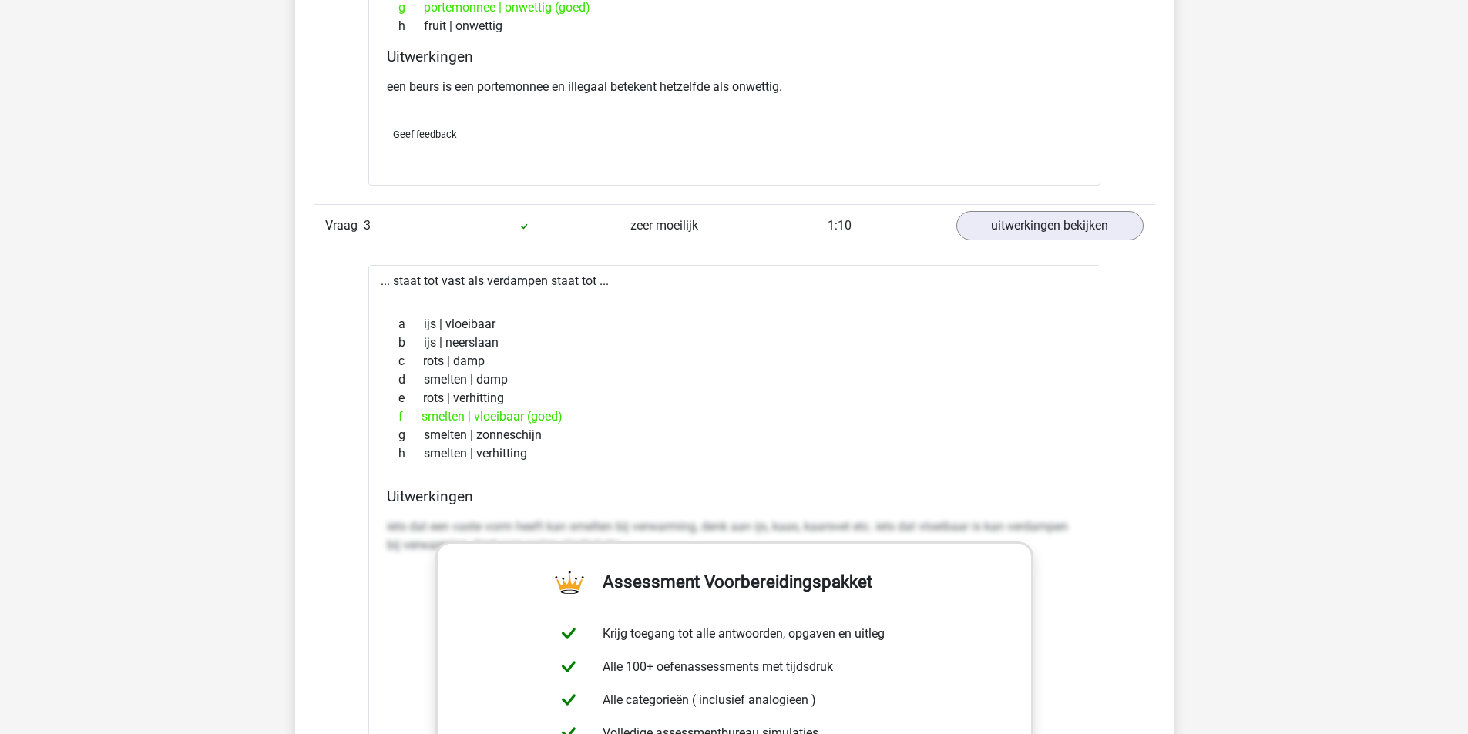
scroll to position [2004, 0]
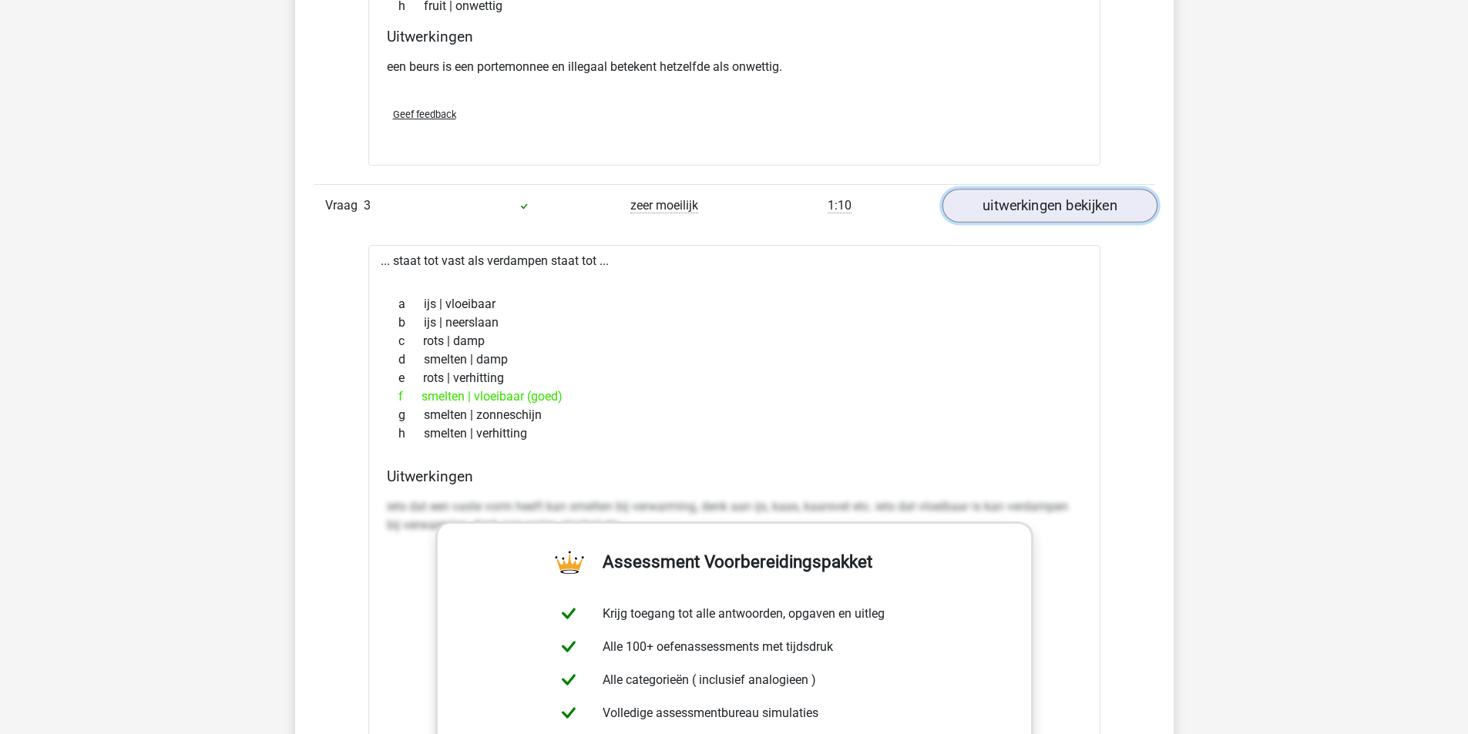
click at [1073, 206] on link "uitwerkingen bekijken" at bounding box center [1049, 206] width 215 height 34
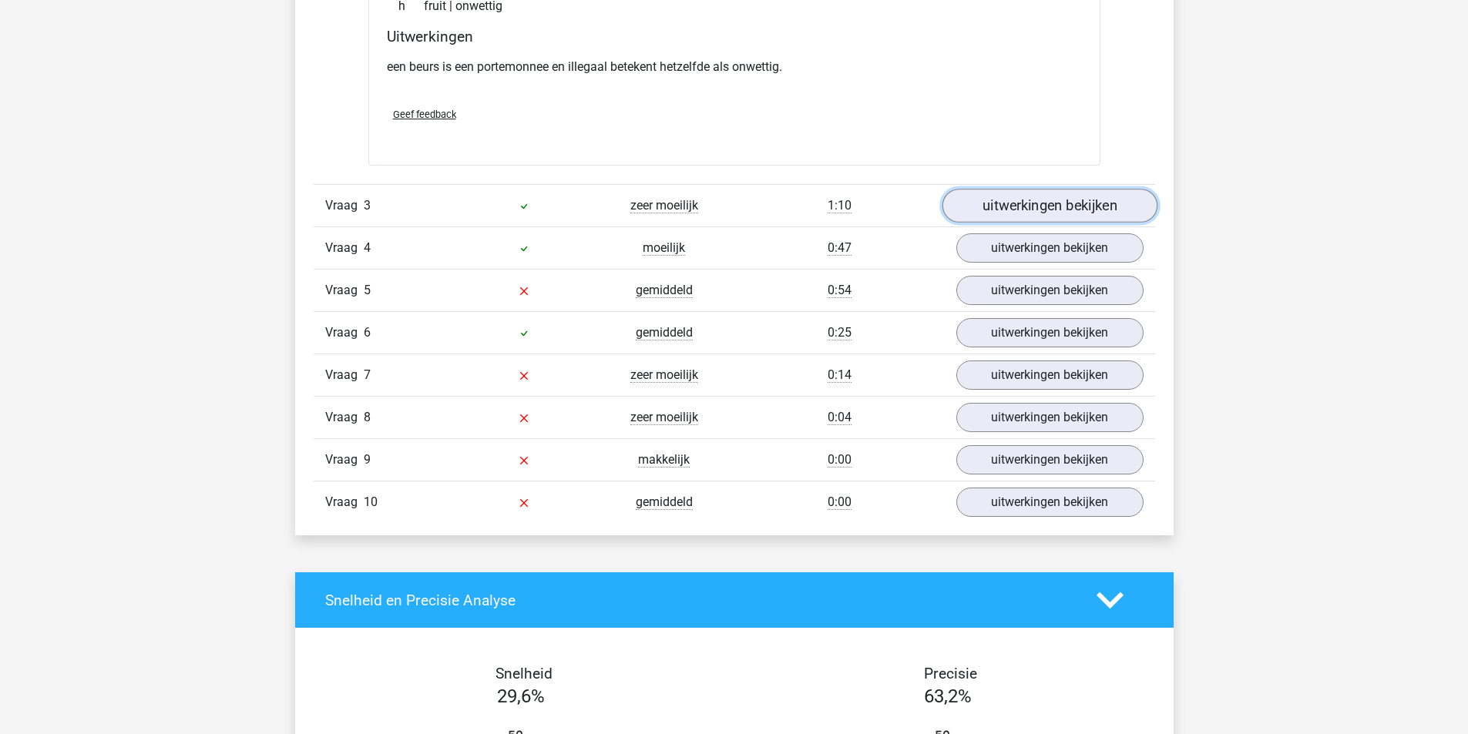
click at [1070, 209] on link "uitwerkingen bekijken" at bounding box center [1049, 206] width 215 height 34
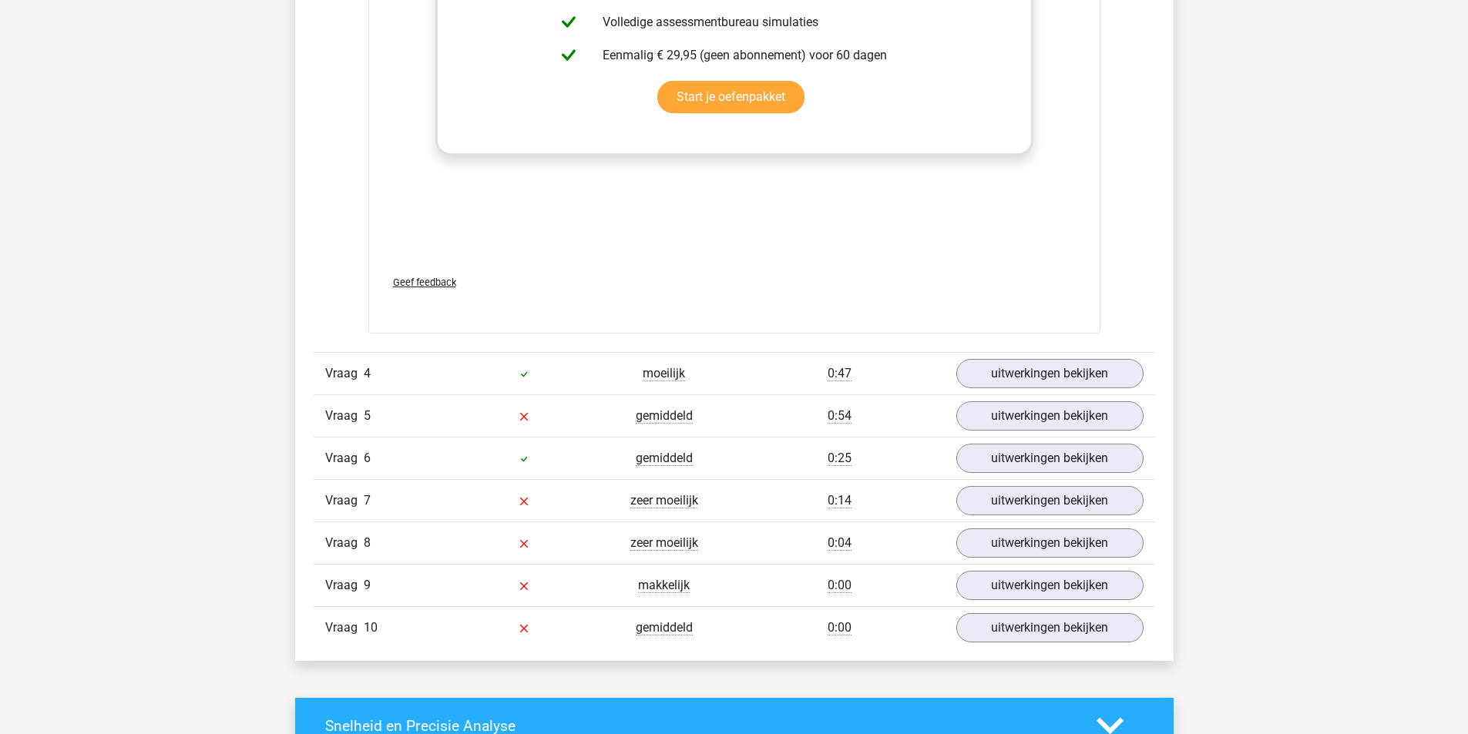
scroll to position [2697, 0]
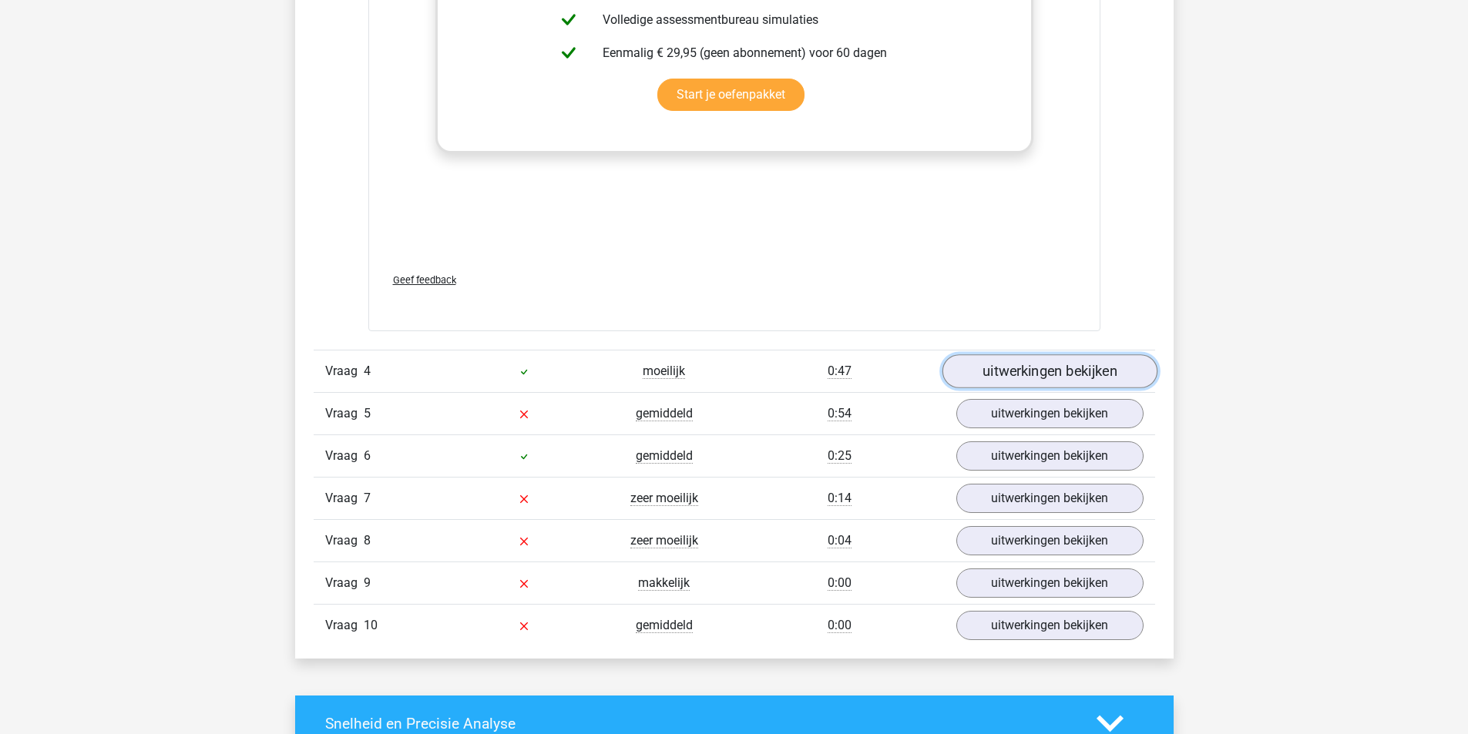
click at [1046, 375] on link "uitwerkingen bekijken" at bounding box center [1049, 372] width 215 height 34
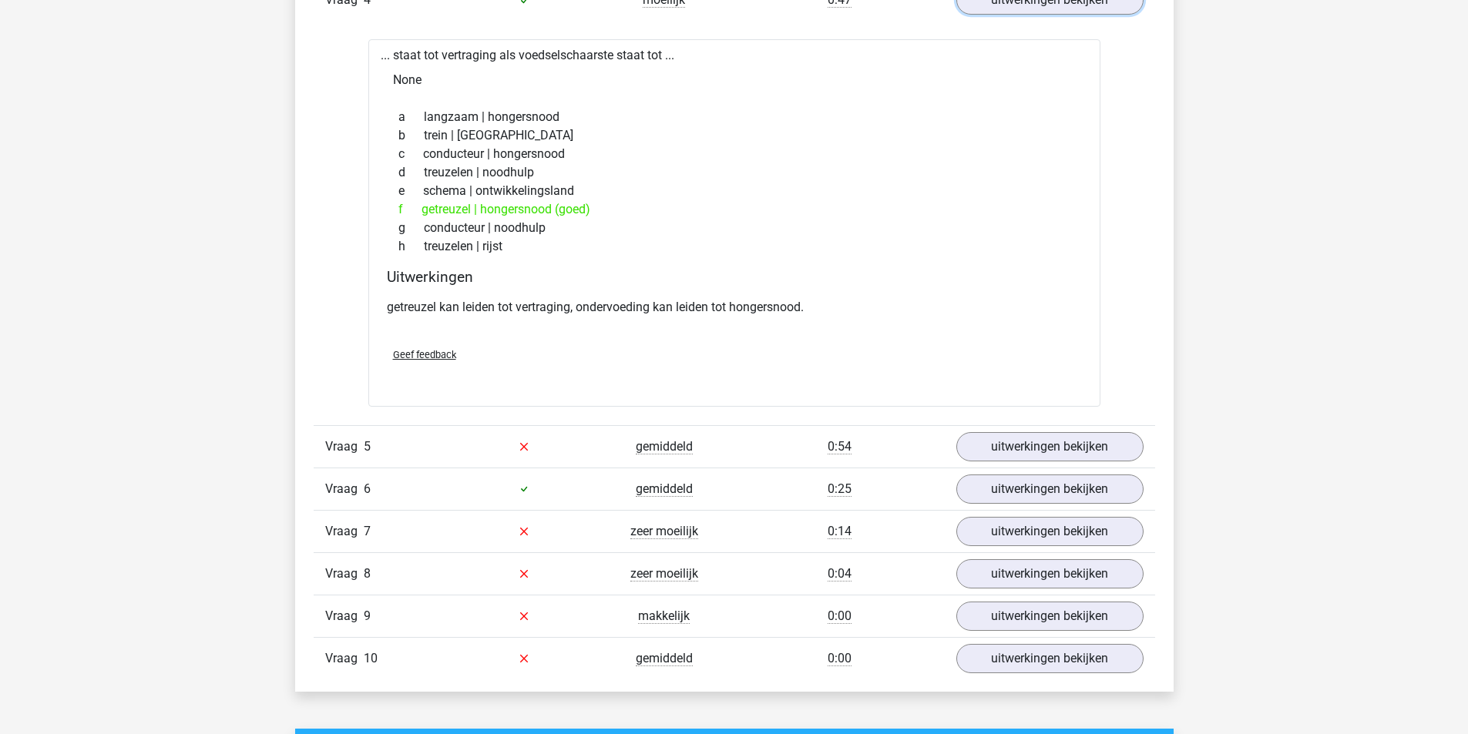
scroll to position [3082, 0]
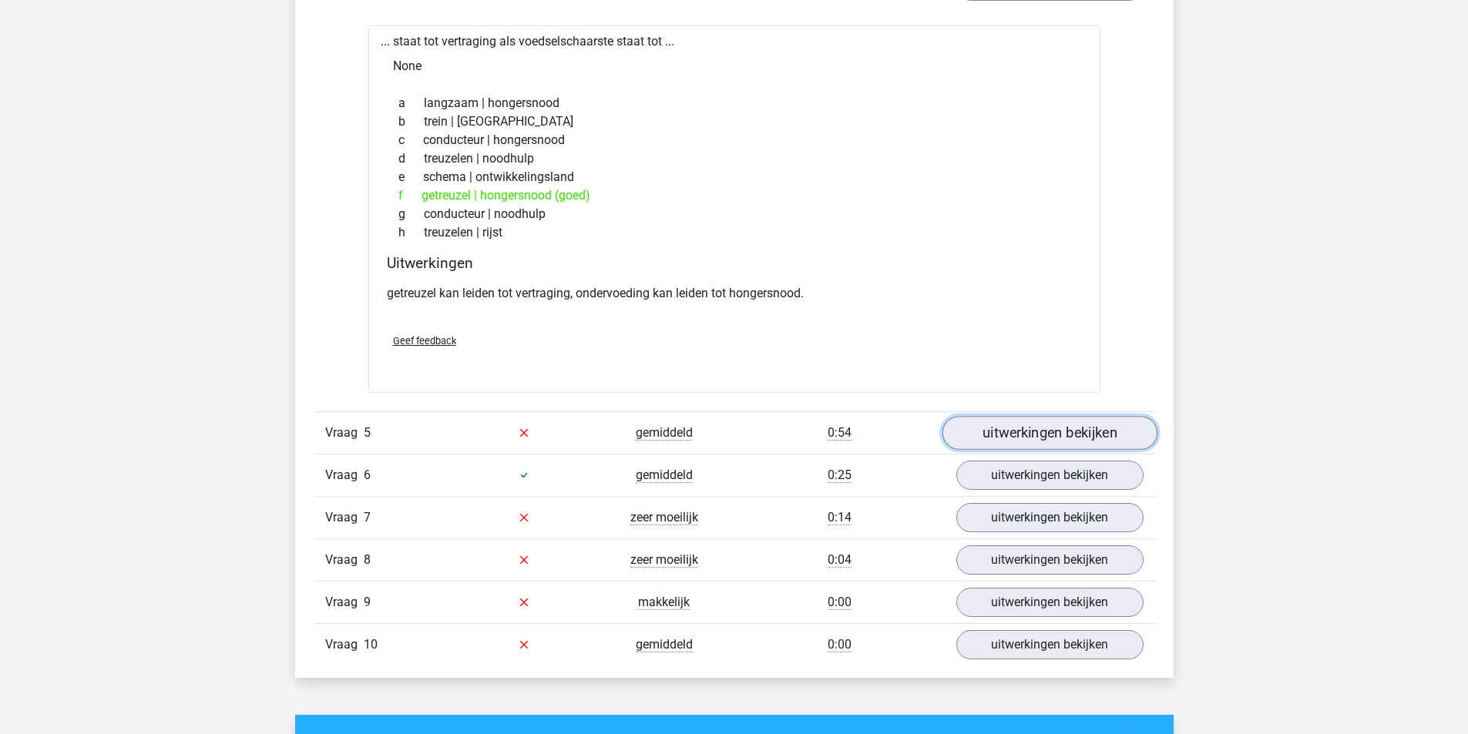
click at [1009, 425] on link "uitwerkingen bekijken" at bounding box center [1049, 433] width 215 height 34
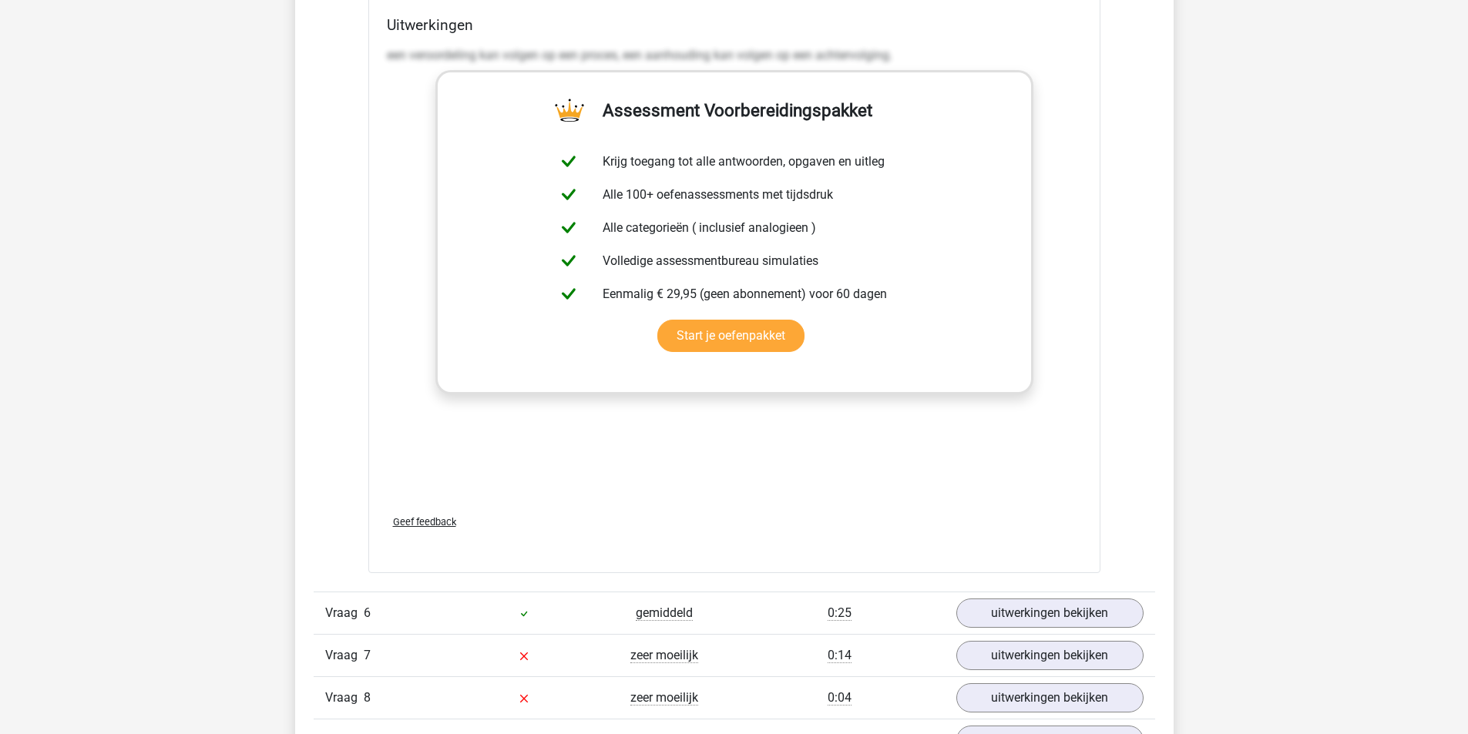
scroll to position [3776, 0]
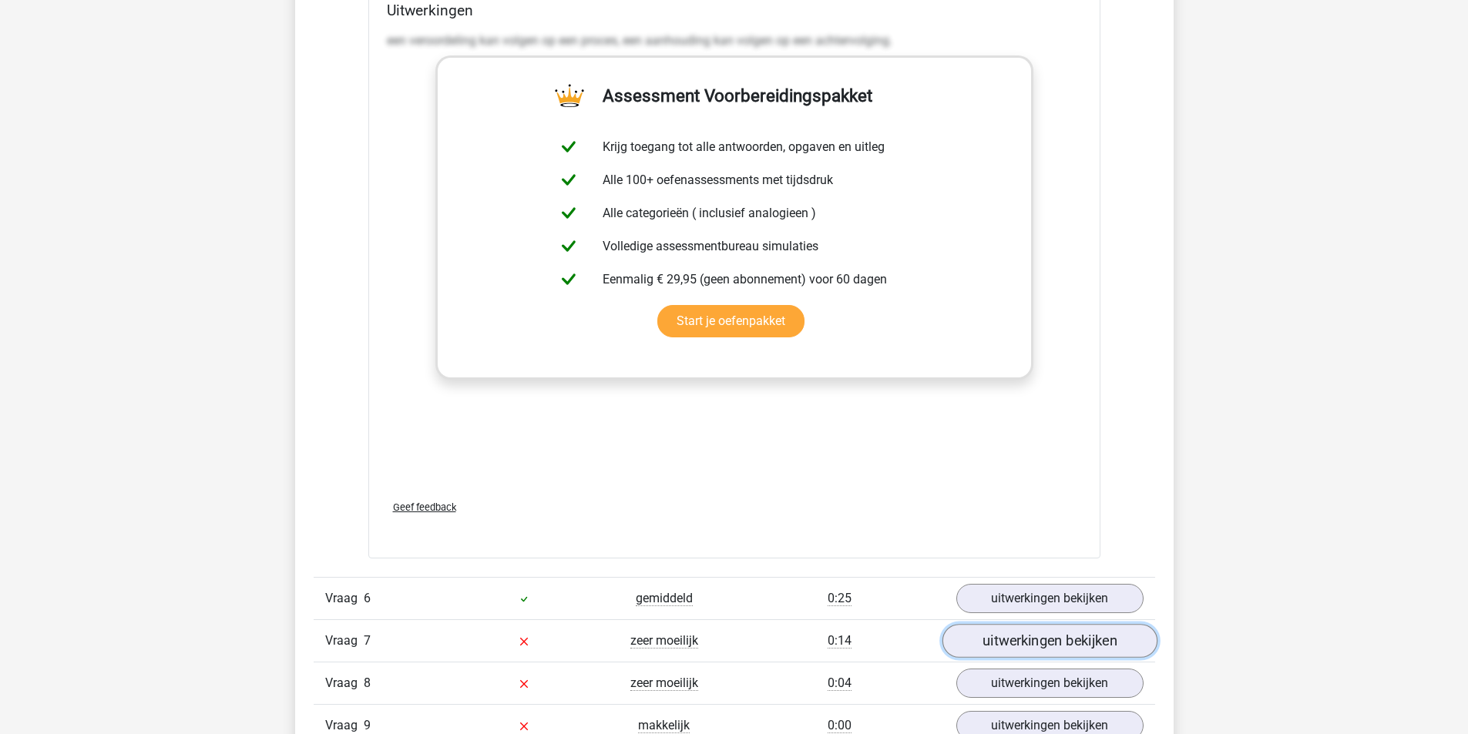
click at [1076, 633] on link "uitwerkingen bekijken" at bounding box center [1049, 641] width 215 height 34
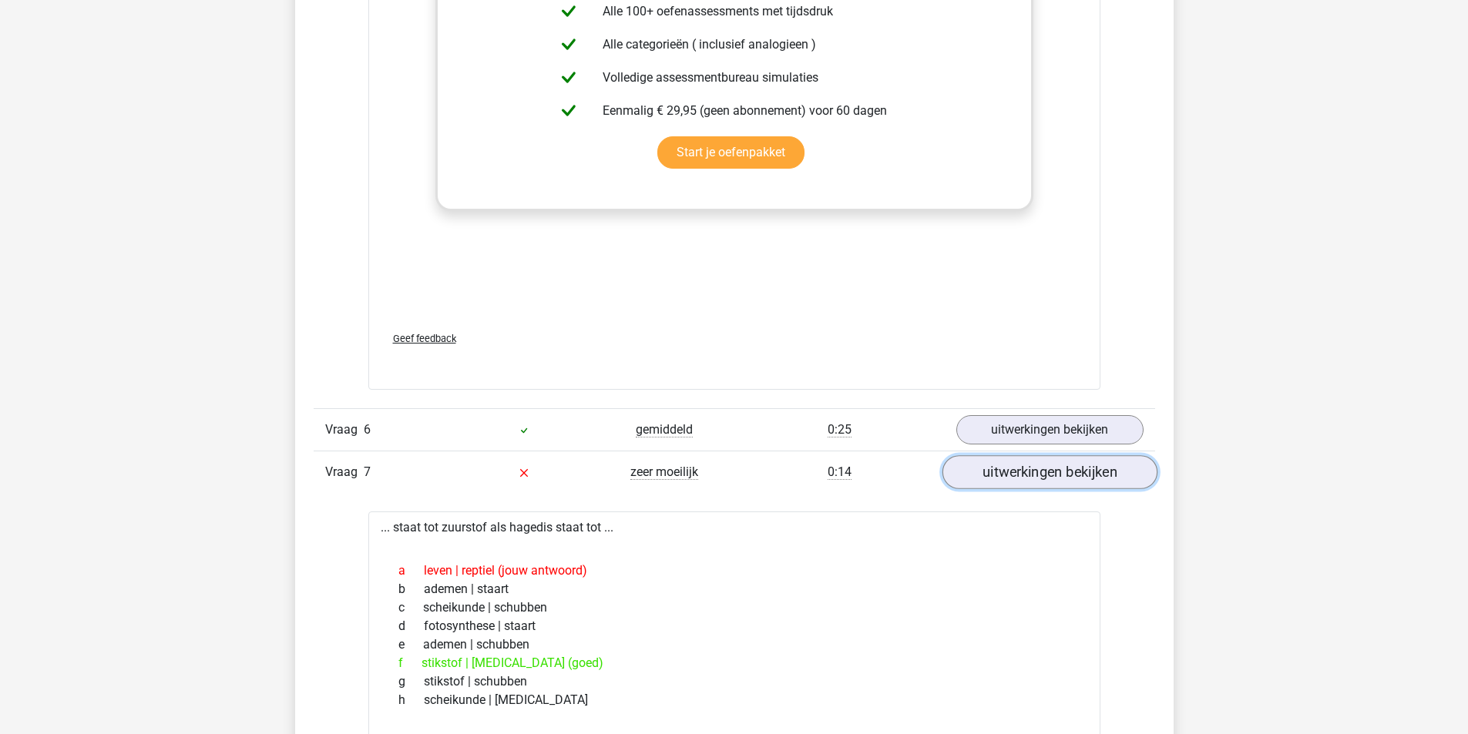
scroll to position [4007, 0]
